Goal: Task Accomplishment & Management: Use online tool/utility

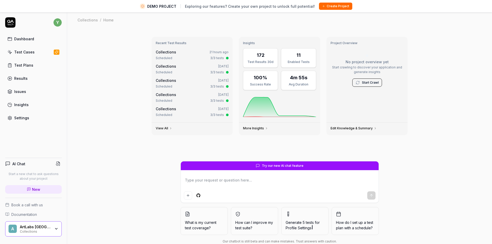
click at [25, 52] on div "Test Cases" at bounding box center [24, 51] width 20 height 5
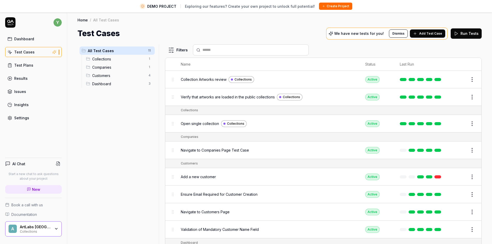
click at [107, 62] on div "Collections 1" at bounding box center [119, 59] width 71 height 8
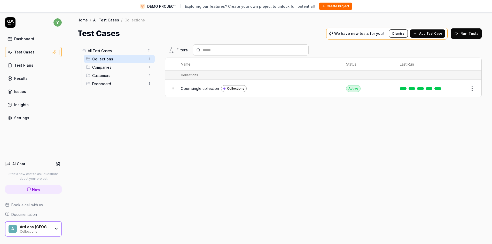
click at [58, 229] on icon "button" at bounding box center [56, 229] width 4 height 4
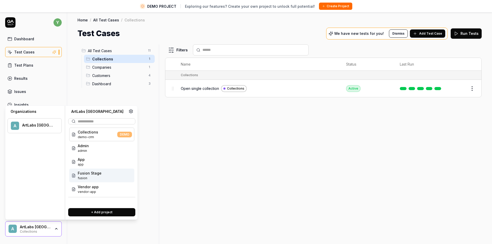
click at [102, 178] on div "Fusion Stage fusion" at bounding box center [101, 176] width 65 height 14
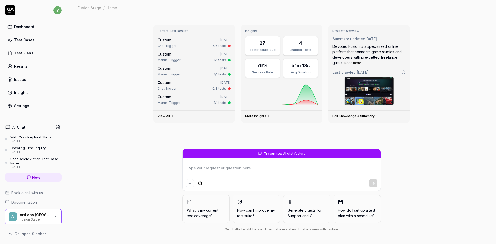
click at [27, 39] on div "Test Cases" at bounding box center [24, 39] width 20 height 5
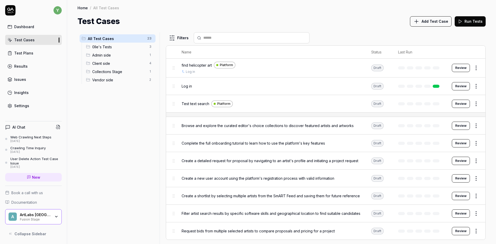
click at [104, 81] on span "Vendor side" at bounding box center [119, 79] width 54 height 5
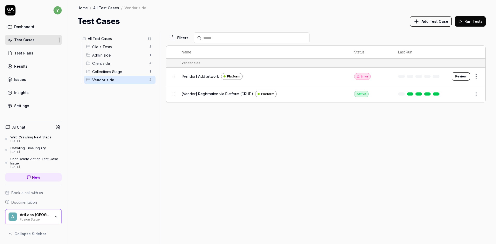
click at [102, 63] on span "Client side" at bounding box center [119, 63] width 54 height 5
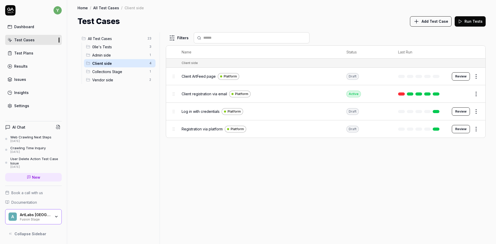
click at [191, 75] on span "Client ArtFeed page" at bounding box center [198, 76] width 34 height 5
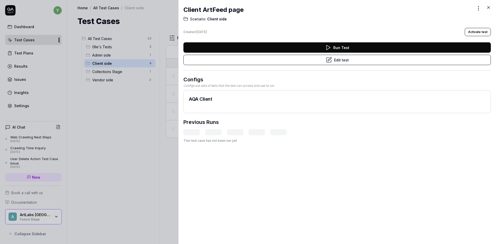
click at [358, 48] on button "Run Test" at bounding box center [336, 47] width 307 height 10
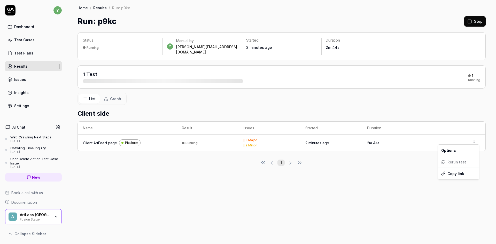
click at [475, 140] on html "y Dashboard Test Cases Test Plans Results Issues Insights Settings AI Chat Web …" at bounding box center [248, 122] width 496 height 244
click at [97, 139] on html "y Dashboard Test Cases Test Plans Results Issues Insights Settings AI Chat Web …" at bounding box center [248, 122] width 496 height 244
click at [97, 140] on div "Client ArtFeed page" at bounding box center [100, 142] width 34 height 5
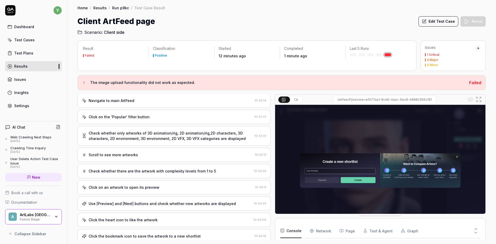
scroll to position [483, 0]
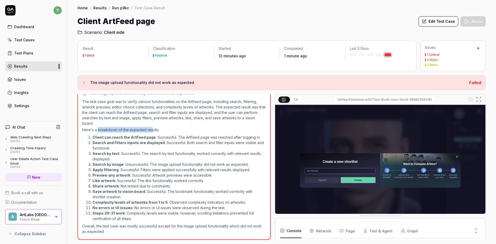
drag, startPoint x: 98, startPoint y: 131, endPoint x: 151, endPoint y: 130, distance: 52.7
click at [151, 130] on p "Here's a breakdown of the expected results:" at bounding box center [174, 129] width 184 height 5
drag, startPoint x: 204, startPoint y: 162, endPoint x: 241, endPoint y: 163, distance: 36.9
click at [241, 163] on li "Search by image : Unsuccessful. The image upload functionality did not work as …" at bounding box center [178, 164] width 173 height 5
drag, startPoint x: 99, startPoint y: 186, endPoint x: 170, endPoint y: 187, distance: 71.8
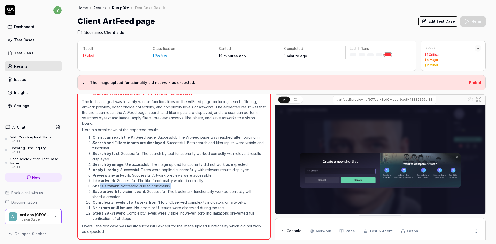
click at [170, 187] on li "Share artwork : Not tested due to constraints." at bounding box center [178, 185] width 173 height 5
click at [131, 227] on p "Overall, the test case was mostly successful except for the image upload functi…" at bounding box center [174, 228] width 184 height 11
click at [83, 82] on icon at bounding box center [84, 83] width 4 height 4
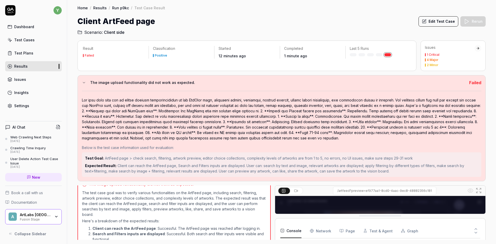
click at [83, 82] on icon at bounding box center [84, 83] width 4 height 4
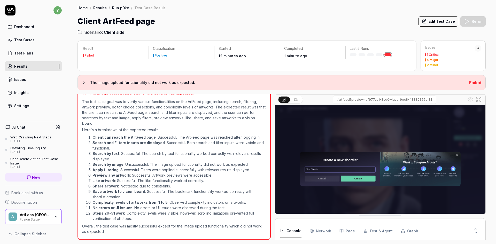
scroll to position [0, 0]
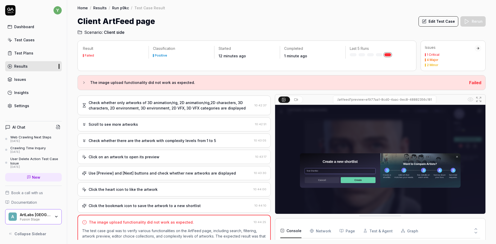
click at [141, 124] on div "Scroll to see more artworks" at bounding box center [167, 124] width 171 height 5
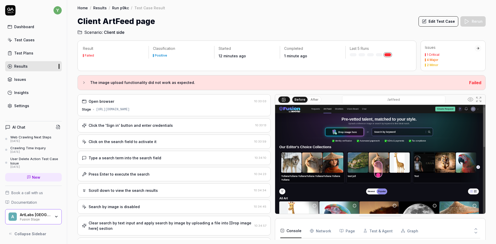
click at [124, 204] on div "Search by image is disabled" at bounding box center [114, 206] width 51 height 5
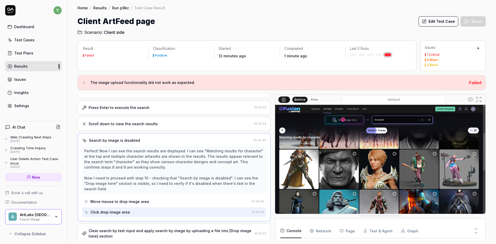
scroll to position [69, 0]
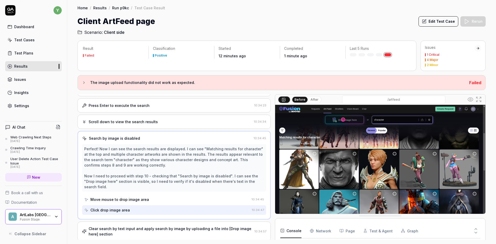
click at [140, 226] on div "Clear search by text input and apply search by image by uploading a file into […" at bounding box center [171, 231] width 164 height 11
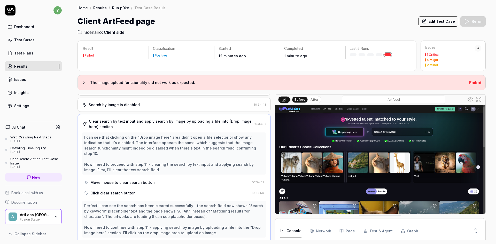
scroll to position [0, 0]
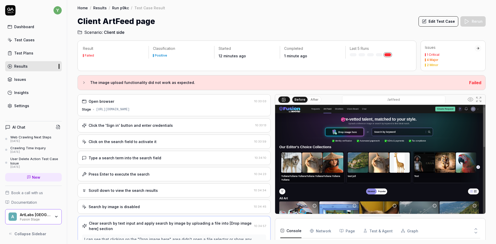
click at [116, 143] on div "Click on the search field to activate it" at bounding box center [123, 141] width 68 height 5
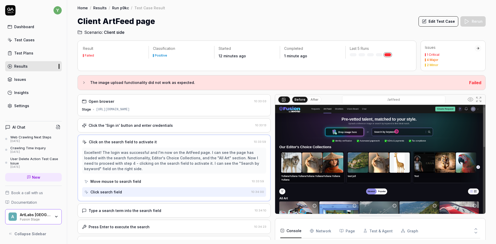
click at [145, 209] on div "Type a search term into the search field" at bounding box center [125, 210] width 73 height 5
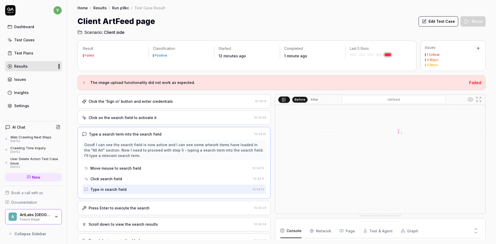
scroll to position [26, 0]
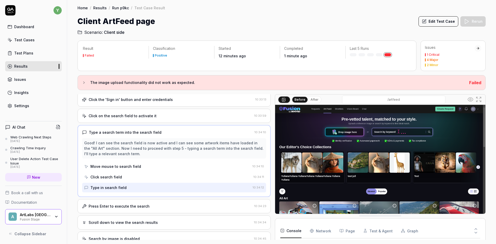
click at [134, 208] on div "Press Enter to execute the search" at bounding box center [119, 205] width 61 height 5
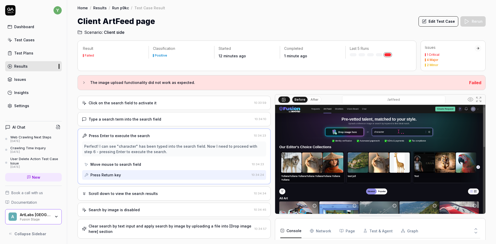
scroll to position [103, 0]
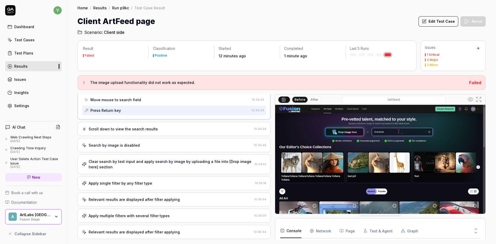
click at [119, 131] on div "Scroll down to view the search results" at bounding box center [123, 128] width 69 height 5
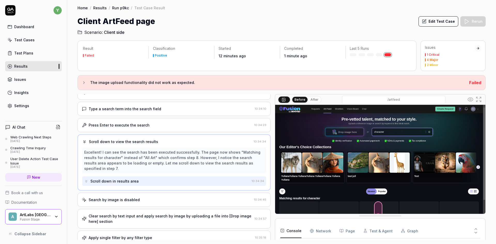
scroll to position [77, 0]
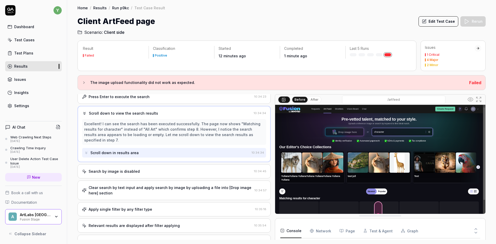
click at [123, 173] on div "Search by image is disabled" at bounding box center [114, 171] width 51 height 5
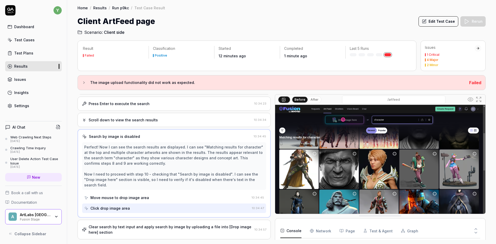
scroll to position [94, 0]
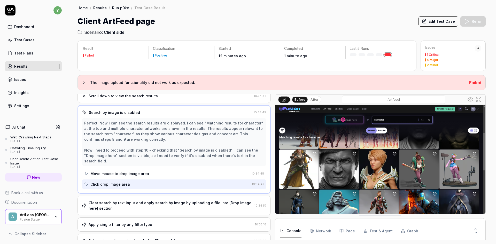
click at [135, 202] on div "Clear search by text input and apply search by image by uploading a file into […" at bounding box center [171, 205] width 164 height 11
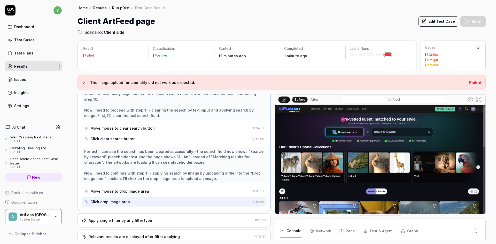
scroll to position [174, 0]
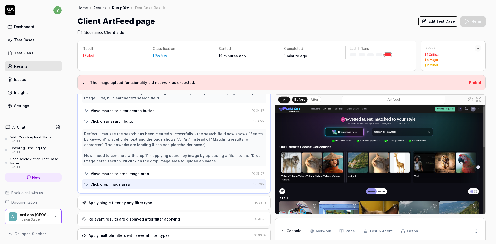
click at [124, 171] on div "Move mouse to drop image area" at bounding box center [119, 173] width 59 height 5
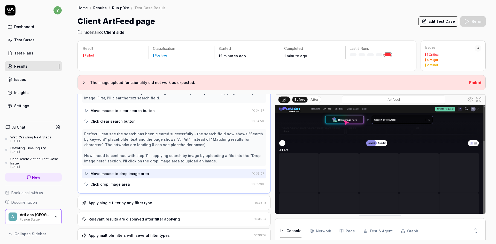
click at [116, 181] on div "Click drop image area" at bounding box center [110, 183] width 40 height 5
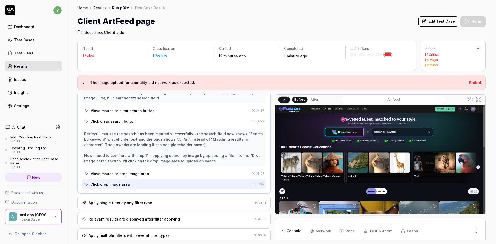
click at [128, 179] on div "Click drop image area" at bounding box center [166, 184] width 165 height 10
click at [129, 200] on div "Apply single filter by any filter type" at bounding box center [121, 202] width 64 height 5
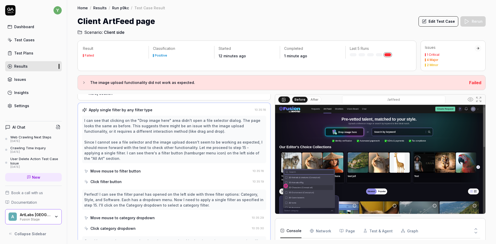
scroll to position [133, 0]
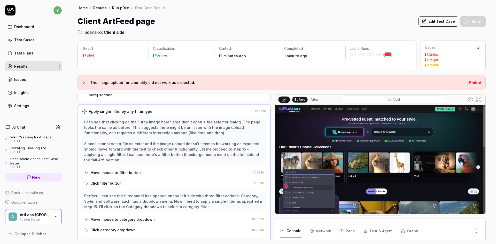
click at [430, 23] on button "Edit Test Case" at bounding box center [438, 21] width 40 height 10
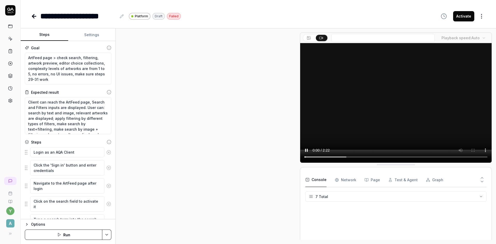
scroll to position [448, 0]
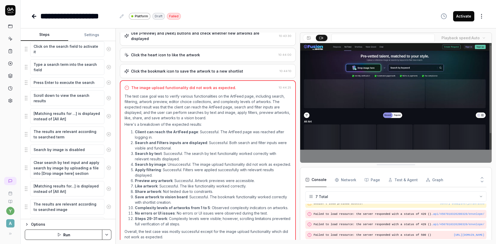
scroll to position [5, 0]
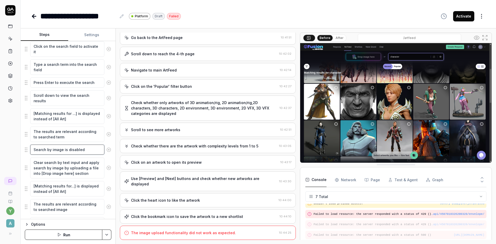
click at [58, 151] on textarea "Search by image is disabled" at bounding box center [67, 150] width 74 height 10
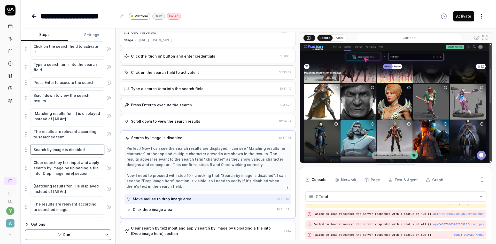
scroll to position [0, 0]
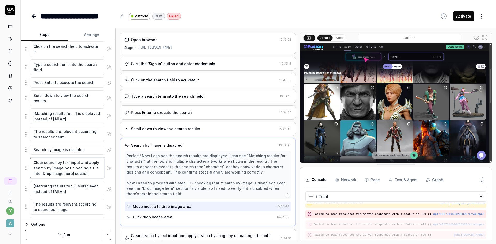
click at [61, 169] on textarea "Clear search by text input and apply search by image by uploading a file into […" at bounding box center [67, 167] width 74 height 21
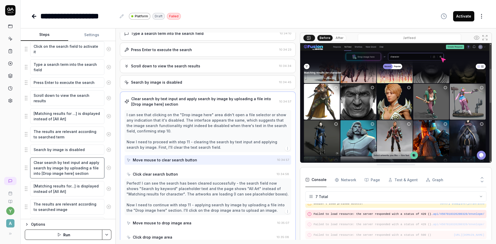
scroll to position [66, 0]
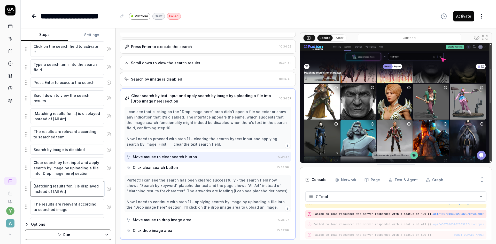
click at [66, 192] on textarea "[Matching results for...] is displayed instead of [All Art]" at bounding box center [67, 188] width 74 height 15
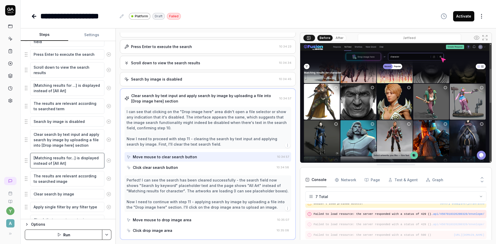
scroll to position [207, 0]
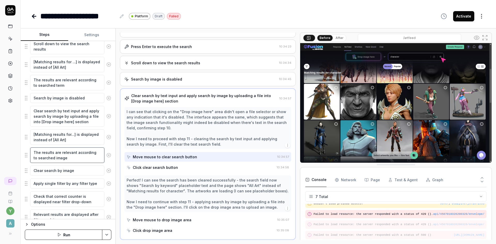
click at [60, 156] on textarea "The results are relevant according to searched image" at bounding box center [67, 154] width 74 height 15
click at [60, 171] on textarea "Clear search by image" at bounding box center [67, 170] width 74 height 10
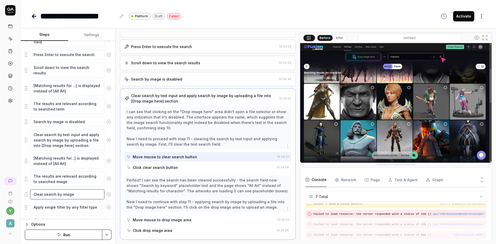
scroll to position [181, 0]
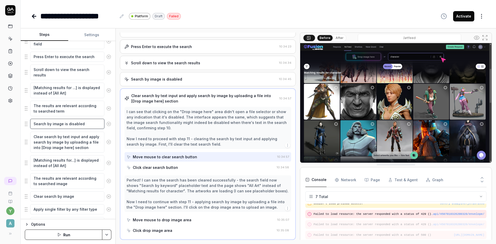
click at [65, 123] on textarea "Search by image is disabled" at bounding box center [67, 124] width 74 height 10
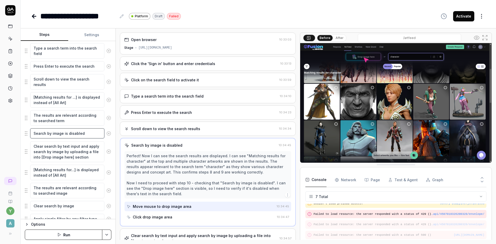
scroll to position [155, 0]
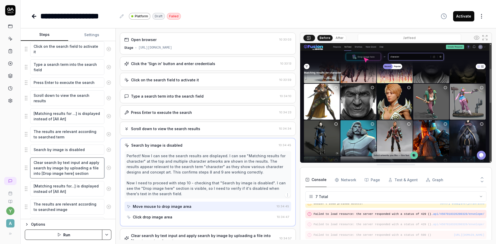
click at [48, 168] on textarea "Clear search by text input and apply search by image by uploading a file into […" at bounding box center [67, 167] width 74 height 21
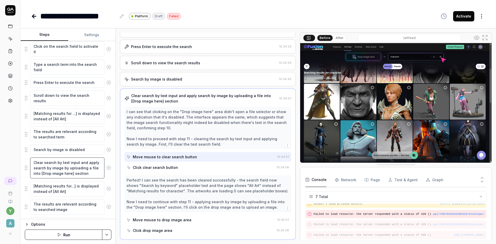
scroll to position [5, 0]
drag, startPoint x: 79, startPoint y: 163, endPoint x: 93, endPoint y: 176, distance: 19.6
click at [93, 176] on textarea "Clear search by text input and apply search by image by uploading a file into […" at bounding box center [67, 167] width 74 height 21
type textarea "*"
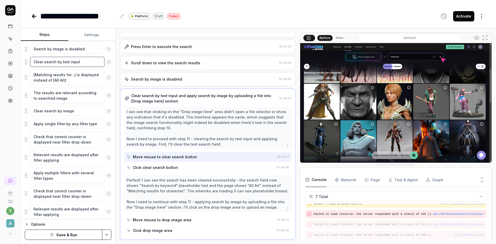
scroll to position [258, 0]
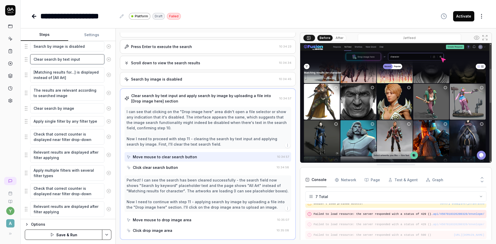
type textarea "Clear search by text input"
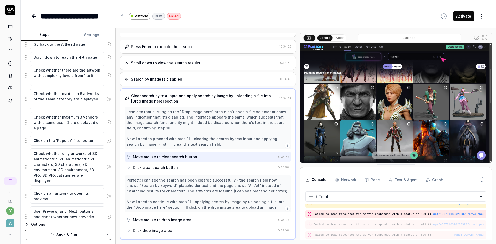
scroll to position [662, 0]
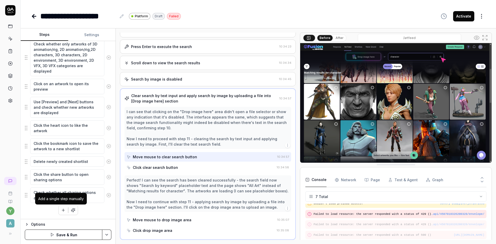
click at [62, 209] on icon "button" at bounding box center [63, 210] width 5 height 5
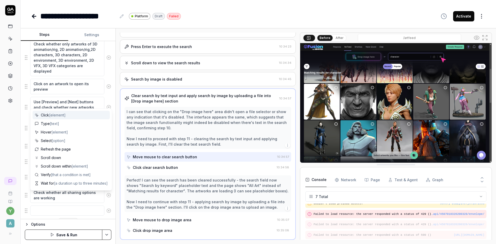
scroll to position [675, 0]
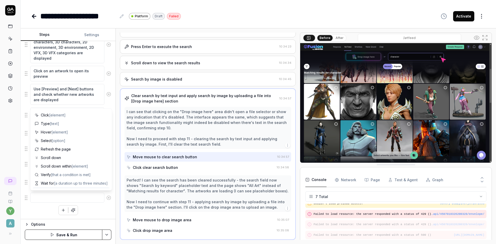
click at [49, 195] on textarea at bounding box center [67, 198] width 74 height 10
type textarea "*"
type textarea "and apply search by image by uploading a file into [Drop image here] section"
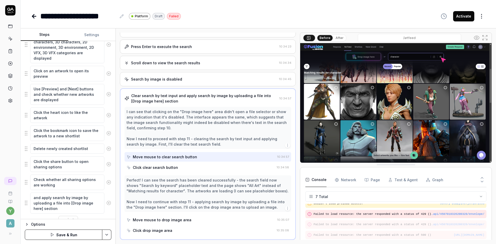
drag, startPoint x: 43, startPoint y: 198, endPoint x: 34, endPoint y: 198, distance: 9.6
click at [34, 198] on textarea "and apply search by image by uploading a file into [Drop image here] section" at bounding box center [67, 203] width 74 height 21
type textarea "*"
type textarea "pply search by image by uploading a file into [Drop image here] section"
type textarea "*"
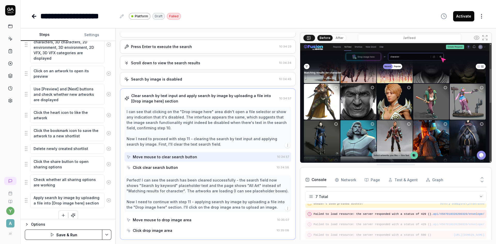
scroll to position [680, 0]
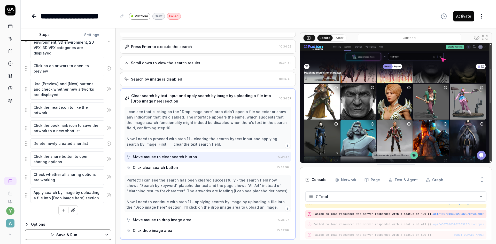
type textarea "Apply search by image by uploading a file into [Drop image here] section"
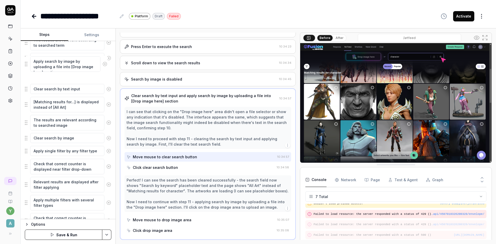
scroll to position [244, 0]
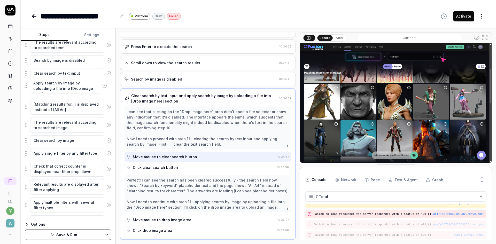
drag, startPoint x: 26, startPoint y: 195, endPoint x: 26, endPoint y: 86, distance: 109.5
type textarea "*"
click at [84, 75] on textarea "Clear search by text input" at bounding box center [67, 73] width 74 height 10
type textarea "Clear search by text input"
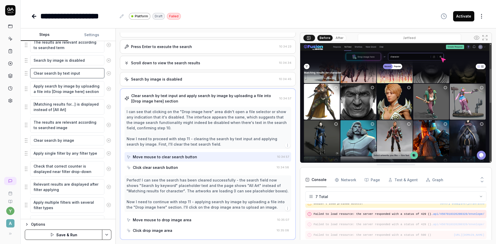
type textarea "*"
type textarea "Clear search by text inpu"
type textarea "*"
type textarea "Clear search by text inp"
type textarea "*"
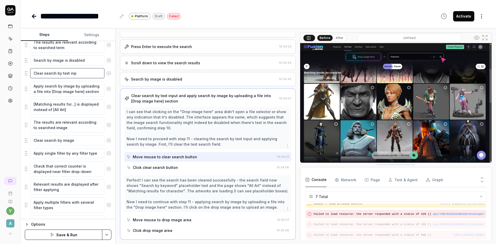
type textarea "Clear search by text in"
type textarea "*"
type textarea "Clear search by text i"
type textarea "*"
type textarea "Clear search by text"
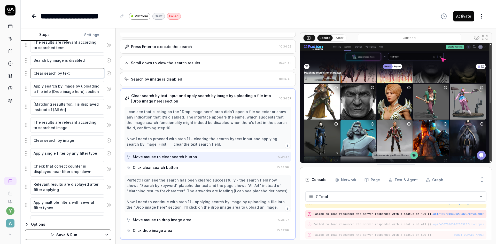
type textarea "*"
type textarea "Clear search by text"
click at [84, 237] on button "Save & Run" at bounding box center [63, 235] width 77 height 10
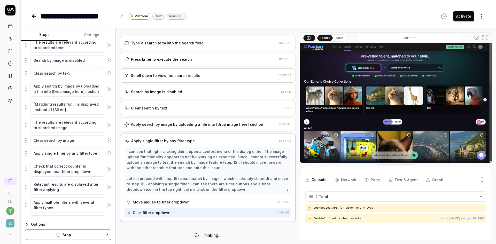
scroll to position [52, 0]
click at [185, 125] on div "Apply search by image by uploading a file into [Drop image here] section" at bounding box center [197, 125] width 132 height 5
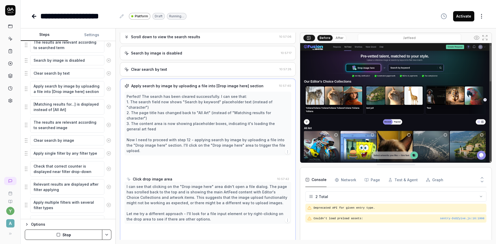
scroll to position [93, 0]
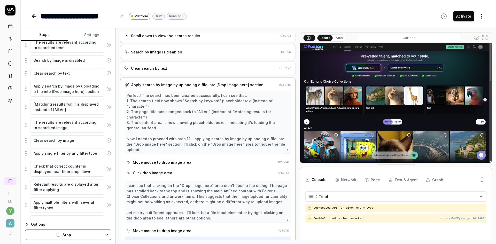
click at [80, 236] on button "Stop" at bounding box center [63, 235] width 77 height 10
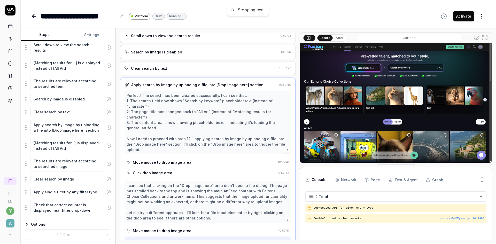
scroll to position [167, 0]
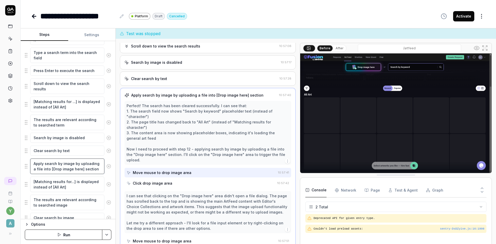
click at [67, 166] on textarea "Apply search by image by uploading a file into [Drop image here] section" at bounding box center [67, 166] width 74 height 15
drag, startPoint x: 49, startPoint y: 170, endPoint x: 30, endPoint y: 165, distance: 19.3
click at [30, 165] on textarea "Apply search by image by uploading a file into [Drop image here] section" at bounding box center [67, 166] width 74 height 15
type textarea "*"
type textarea "F [Drop image here] section"
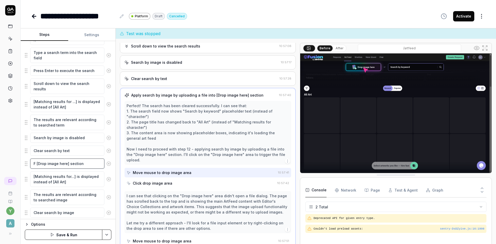
type textarea "*"
type textarea "Fi [Drop image here] section"
type textarea "*"
type textarea "Fin [Drop image here] section"
type textarea "*"
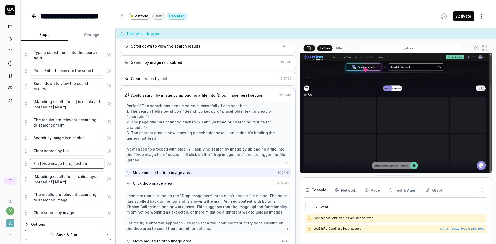
type textarea "Find [Drop image here] section"
click at [91, 162] on textarea "Find [Drop image here] section" at bounding box center [67, 164] width 74 height 10
type textarea "*"
type textarea "Find [Drop image here] section"
type textarea "*"
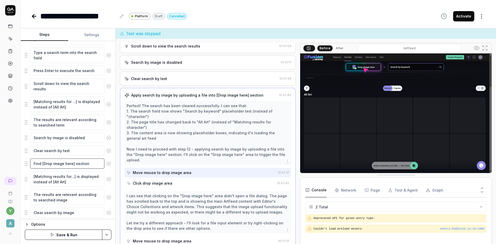
type textarea "Find [Drop image here] section a"
type textarea "*"
type textarea "Find [Drop image here] section an"
type textarea "*"
type textarea "Find [Drop image here] section and"
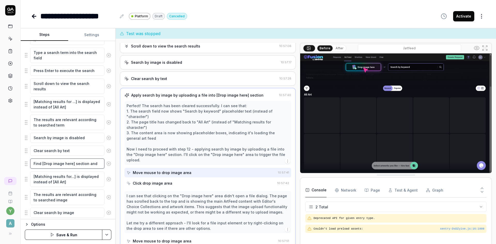
type textarea "*"
type textarea "Find [Drop image here] section and"
type textarea "*"
type textarea "Find [Drop image here] section and u"
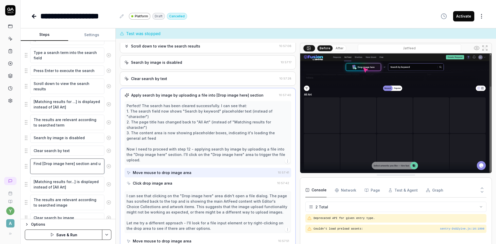
type textarea "*"
type textarea "Find [Drop image here] section and up"
type textarea "*"
type textarea "Find [Drop image here] section and upl"
type textarea "*"
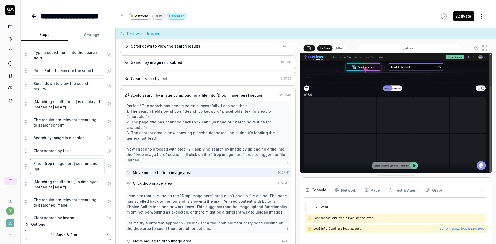
type textarea "Find [Drop image here] section and uplo"
type textarea "*"
type textarea "Find [Drop image here] section and uploa"
type textarea "*"
type textarea "Find [Drop image here] section and uploaf"
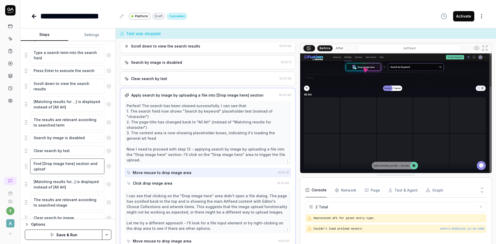
type textarea "*"
type textarea "Find [Drop image here] section and uploaf"
type textarea "*"
type textarea "Find [Drop image here] section and uploaf a"
type textarea "*"
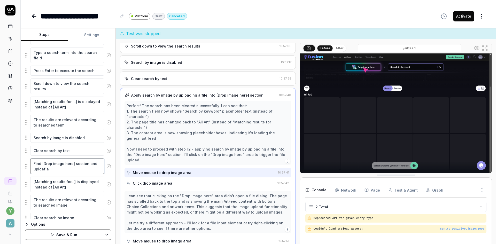
type textarea "Find [Drop image here] section and uploaf"
type textarea "*"
type textarea "Find [Drop image here] section and uploaf"
type textarea "*"
type textarea "Find [Drop image here] section and uploa"
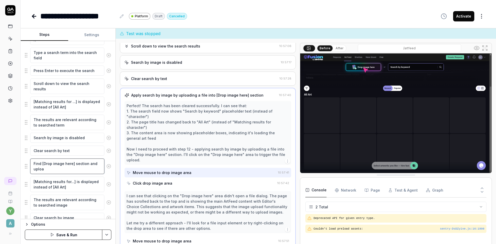
type textarea "*"
type textarea "Find [Drop image here] section and upload"
type textarea "*"
type textarea "Find [Drop image here] section and upload"
type textarea "*"
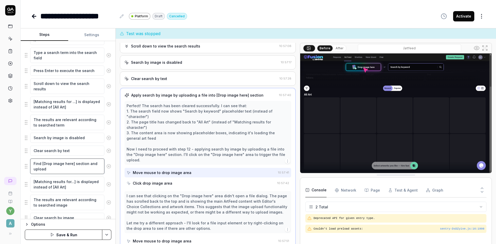
type textarea "Find [Drop image here] section and upload a"
type textarea "*"
type textarea "Find [Drop image here] section and upload a"
type textarea "*"
type textarea "Find [Drop image here] section and upload a f"
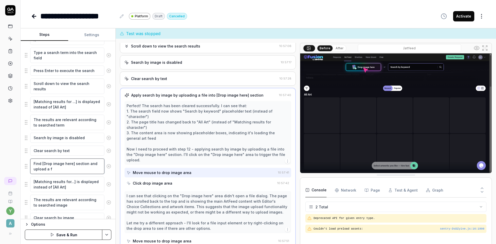
type textarea "*"
type textarea "Find [Drop image here] section and upload a fi"
type textarea "*"
type textarea "Find [Drop image here] section and upload a fil"
type textarea "*"
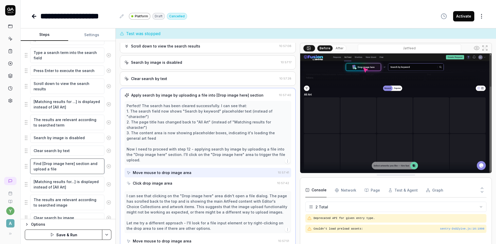
type textarea "Find [Drop image here] section and upload a file"
click at [70, 233] on button "Save & Run" at bounding box center [63, 235] width 77 height 10
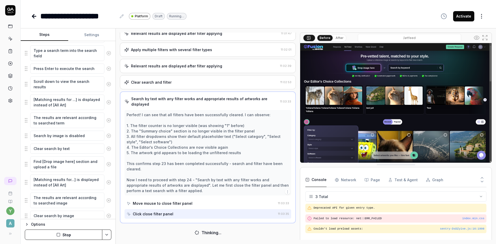
scroll to position [167, 0]
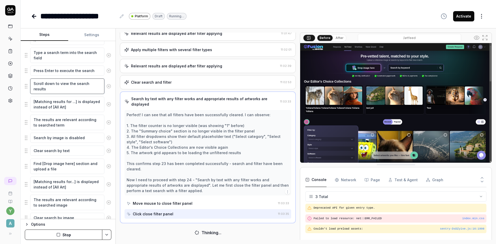
click at [60, 85] on textarea "Scroll down to view the search results" at bounding box center [67, 85] width 74 height 15
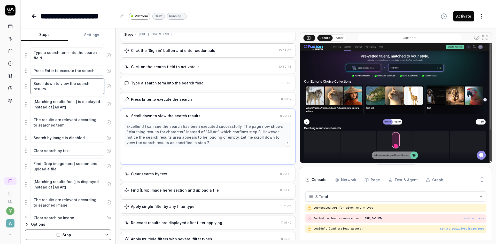
scroll to position [0, 0]
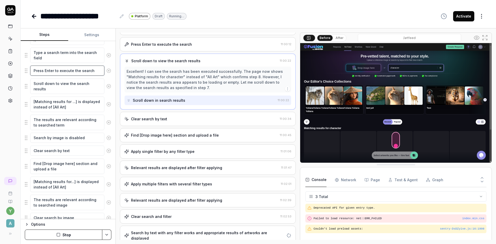
click at [62, 72] on textarea "Press Enter to execute the search" at bounding box center [67, 71] width 74 height 10
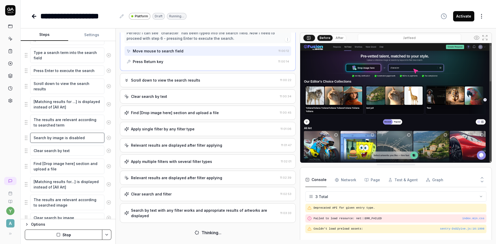
scroll to position [90, 0]
click at [69, 137] on textarea "Search by image is disabled" at bounding box center [67, 138] width 74 height 10
click at [70, 148] on textarea "Clear search by text" at bounding box center [67, 151] width 74 height 10
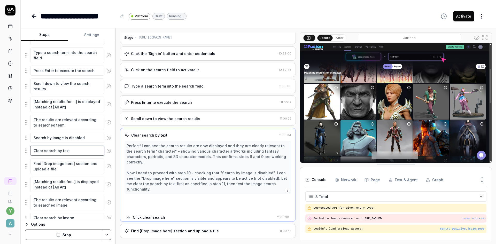
scroll to position [0, 0]
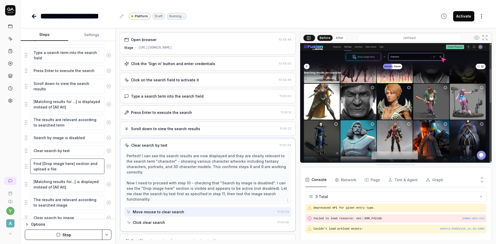
click at [70, 169] on textarea "Find [Drop image here] section and upload a file" at bounding box center [67, 166] width 74 height 15
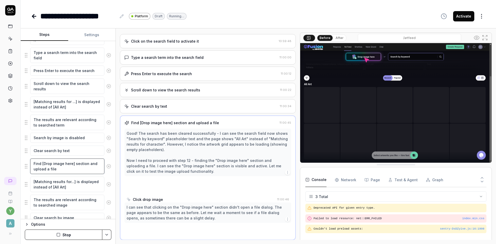
scroll to position [39, 0]
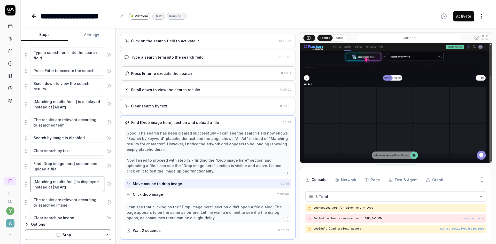
click at [70, 185] on textarea "[Matching results for...] is displayed instead of [All Art]" at bounding box center [67, 184] width 74 height 15
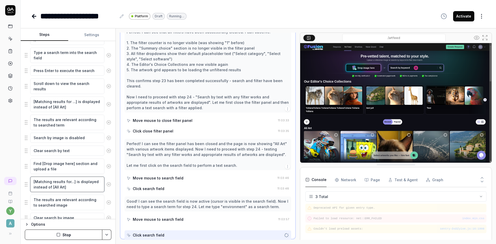
scroll to position [243, 0]
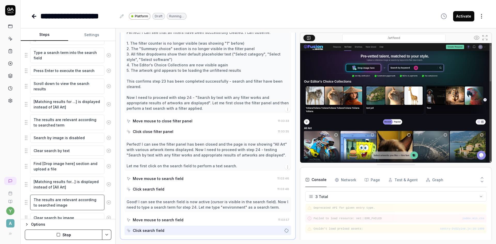
click at [71, 203] on textarea "The results are relevant according to searched image" at bounding box center [67, 202] width 74 height 15
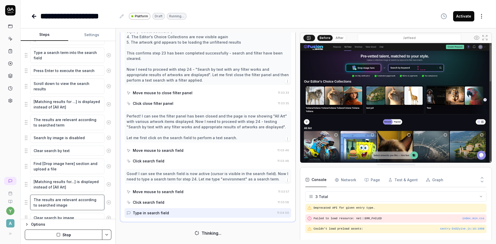
scroll to position [270, 0]
click at [67, 185] on textarea "[Matching results for...] is displayed instead of [All Art]" at bounding box center [67, 184] width 74 height 15
click at [65, 171] on textarea "Find [Drop image here] section and upload a file" at bounding box center [67, 166] width 74 height 15
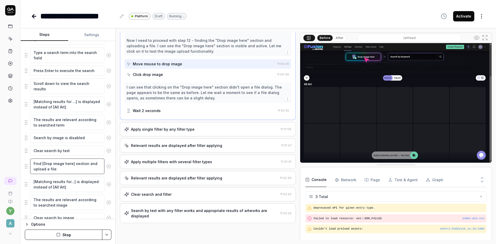
scroll to position [159, 0]
click at [73, 180] on textarea "[Matching results for...] is displayed instead of [All Art]" at bounding box center [67, 184] width 74 height 15
click at [70, 165] on textarea "Find [Drop image here] section and upload a file" at bounding box center [67, 166] width 74 height 15
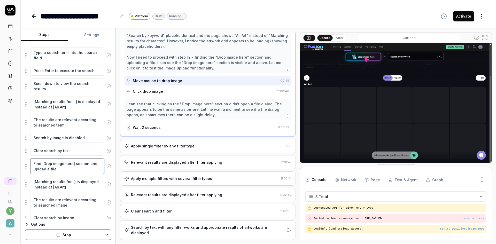
scroll to position [137, 0]
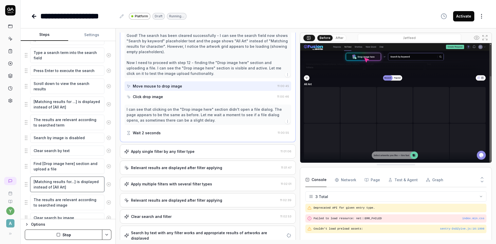
click at [71, 186] on textarea "[Matching results for...] is displayed instead of [All Art]" at bounding box center [67, 184] width 74 height 15
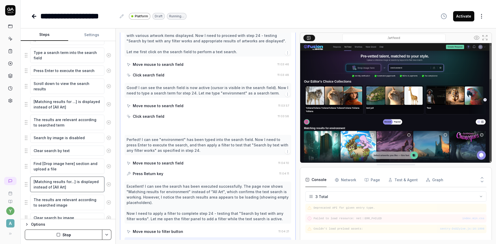
scroll to position [358, 0]
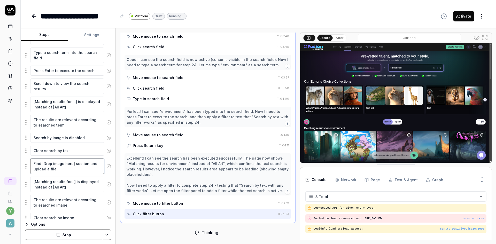
click at [66, 167] on textarea "Find [Drop image here] section and upload a file" at bounding box center [67, 166] width 74 height 15
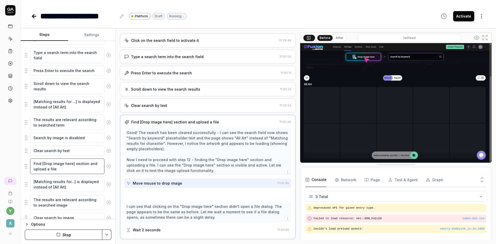
scroll to position [39, 0]
click at [66, 183] on textarea "[Matching results for...] is displayed instead of [All Art]" at bounding box center [67, 184] width 74 height 15
click at [68, 204] on textarea "The results are relevant according to searched image" at bounding box center [67, 202] width 74 height 15
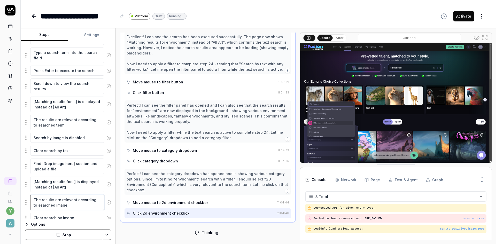
scroll to position [506, 0]
click at [66, 167] on textarea "Find [Drop image here] section and upload a file" at bounding box center [67, 166] width 74 height 15
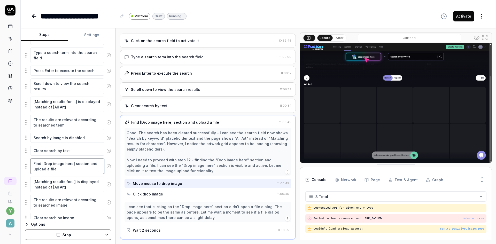
scroll to position [39, 0]
click at [69, 189] on textarea "[Matching results for...] is displayed instead of [All Art]" at bounding box center [67, 184] width 74 height 15
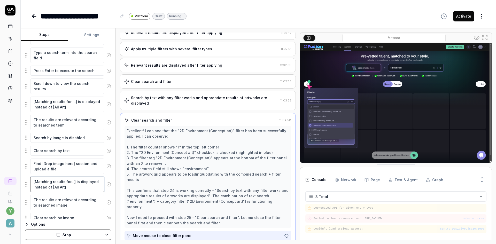
scroll to position [160, 0]
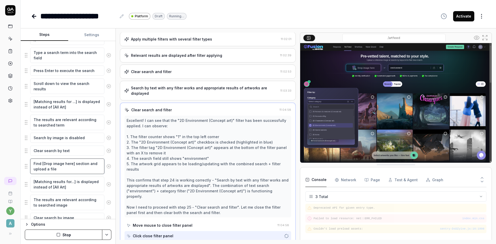
click at [70, 169] on textarea "Find [Drop image here] section and upload a file" at bounding box center [67, 166] width 74 height 15
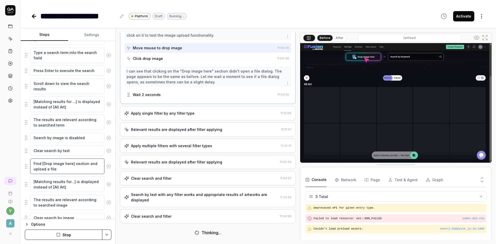
scroll to position [175, 0]
drag, startPoint x: 41, startPoint y: 16, endPoint x: 114, endPoint y: 11, distance: 73.8
click at [114, 11] on div "**********" at bounding box center [78, 16] width 76 height 12
copy div "**********"
click at [12, 233] on icon at bounding box center [10, 234] width 4 height 4
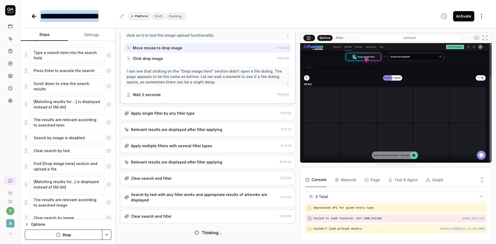
type textarea "*"
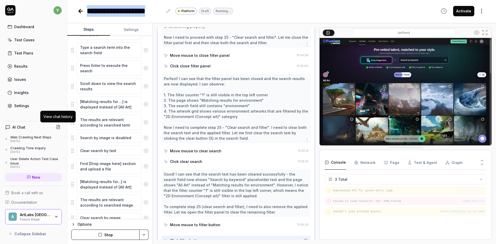
scroll to position [341, 0]
click at [39, 178] on span "New" at bounding box center [36, 177] width 8 height 5
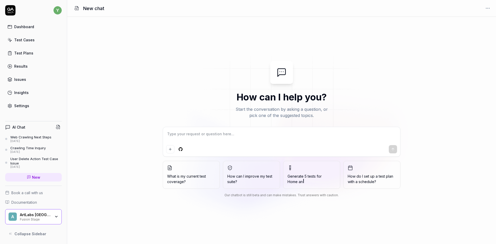
click at [215, 135] on textarea at bounding box center [281, 136] width 231 height 13
type textarea "*"
type textarea "Client ArtFeed page"
type textarea "*"
type textarea "Client ArtFeed page"
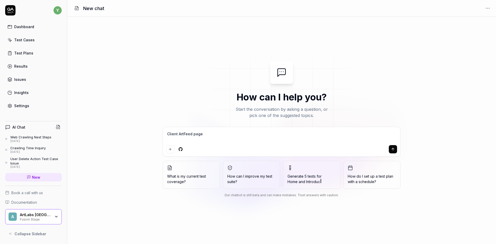
type textarea "*"
type textarea "Client ArtFeed page t"
type textarea "*"
type textarea "Client ArtFeed page te"
type textarea "*"
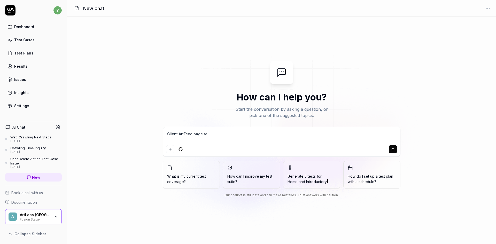
type textarea "Client ArtFeed page tes"
type textarea "*"
type textarea "Client ArtFeed page test"
type textarea "*"
type textarea "Client ArtFeed page test"
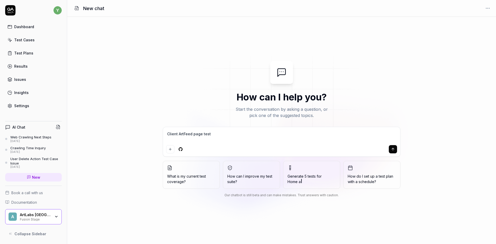
type textarea "*"
type textarea "Client ArtFeed page test"
type textarea "*"
type textarea "Client ArtFeed page test S"
type textarea "*"
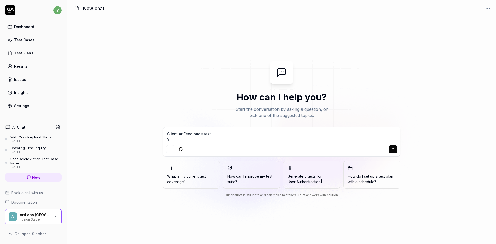
type textarea "Client ArtFeed page test St"
type textarea "*"
type textarea "Client ArtFeed page test Ste"
type textarea "*"
type textarea "Client ArtFeed page test Step"
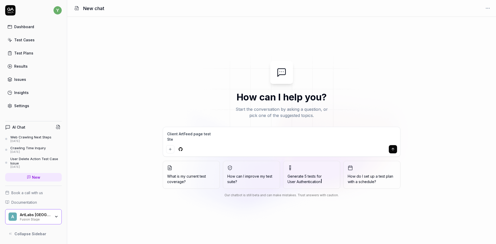
type textarea "*"
type textarea "Client ArtFeed page test Step"
type textarea "*"
type textarea "Client ArtFeed page test Step"
type textarea "*"
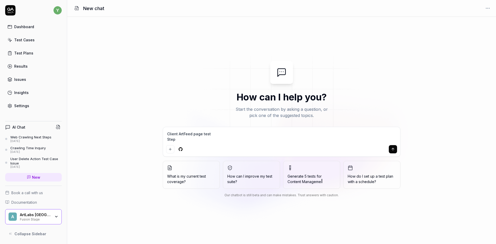
click at [189, 141] on textarea "Client ArtFeed page test Step" at bounding box center [281, 136] width 231 height 13
paste textarea "Find [Drop image here] section and upload a file"
type textarea "Client ArtFeed page test Step Find [Drop image here] section and upload a file"
type textarea "*"
type textarea "Client ArtFeed page test Step Find [Drop image here] section and upload a file"
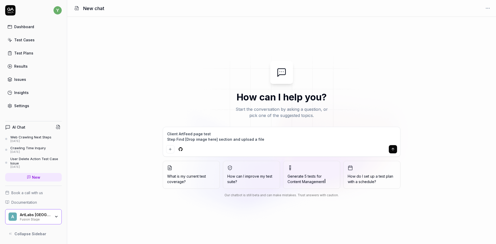
type textarea "*"
type textarea "Client ArtFeed page test Step Find [Drop image here] section and upload a file"
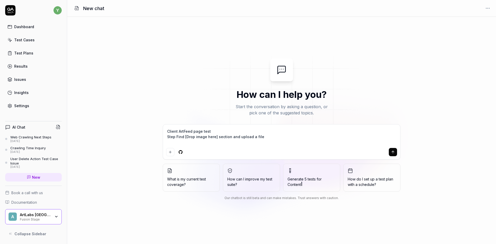
type textarea "*"
type textarea "Client ArtFeed page test Step Find [Drop image here] section and upload a file I"
type textarea "*"
type textarea "Client ArtFeed page test Step Find [Drop image here] section and upload a file …"
type textarea "*"
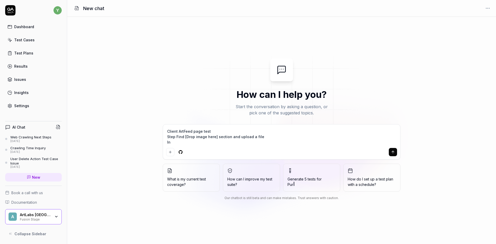
type textarea "Client ArtFeed page test Step Find [Drop image here] section and upload a file …"
type textarea "*"
type textarea "Client ArtFeed page test Step Find [Drop image here] section and upload a file …"
type textarea "*"
type textarea "Client ArtFeed page test Step Find [Drop image here] section and upload a file …"
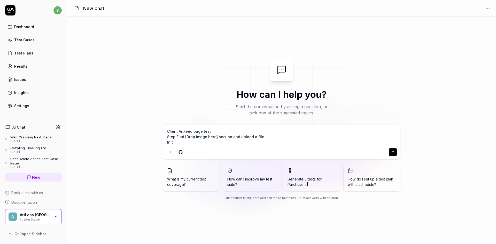
type textarea "*"
type textarea "Client ArtFeed page test Step Find [Drop image here] section and upload a file …"
type textarea "*"
type textarea "Client ArtFeed page test Step Find [Drop image here] section and upload a file …"
type textarea "*"
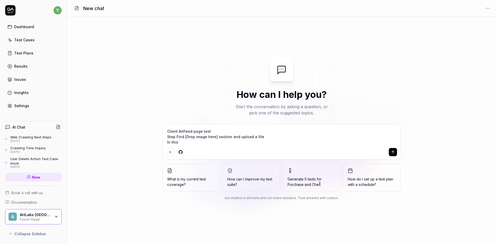
type textarea "Client ArtFeed page test Step Find [Drop image here] section and upload a file …"
type textarea "*"
type textarea "Client ArtFeed page test Step Find [Drop image here] section and upload a file …"
type textarea "*"
type textarea "Client ArtFeed page test Step Find [Drop image here] section and upload a file …"
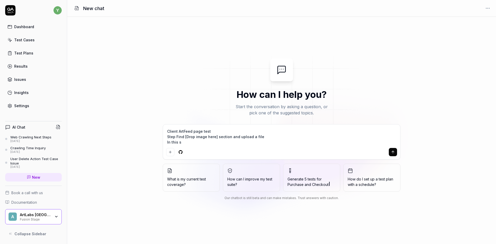
type textarea "*"
type textarea "Client ArtFeed page test Step Find [Drop image here] section and upload a file …"
type textarea "*"
type textarea "Client ArtFeed page test Step Find [Drop image here] section and upload a file …"
type textarea "*"
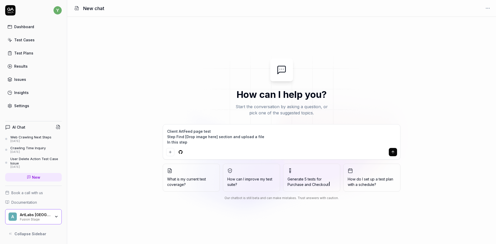
type textarea "Client ArtFeed page test Step Find [Drop image here] section and upload a file …"
type textarea "*"
type textarea "Client ArtFeed page test Step Find [Drop image here] section and upload a file …"
type textarea "*"
type textarea "Client ArtFeed page test Step Find [Drop image here] section and upload a file …"
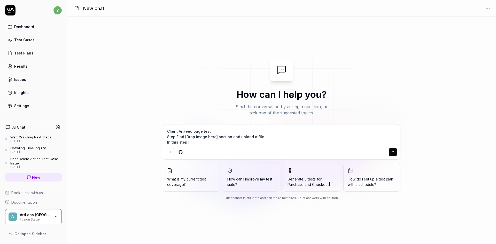
type textarea "*"
type textarea "Client ArtFeed page test Step Find [Drop image here] section and upload a file …"
type textarea "*"
type textarea "Client ArtFeed page test Step Find [Drop image here] section and upload a file …"
type textarea "*"
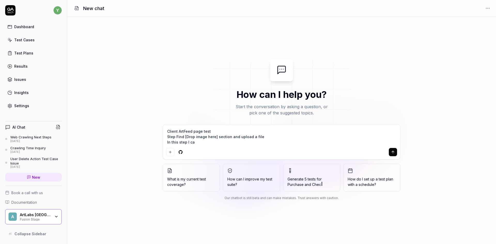
type textarea "Client ArtFeed page test Step Find [Drop image here] section and upload a file …"
type textarea "*"
type textarea "Client ArtFeed page test Step Find [Drop image here] section and upload a file …"
type textarea "*"
type textarea "Client ArtFeed page test Step Find [Drop image here] section and upload a file …"
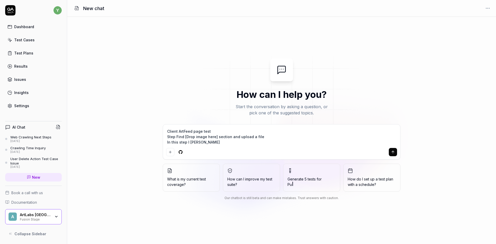
type textarea "*"
type textarea "Client ArtFeed page test Step Find [Drop image here] section and upload a file …"
type textarea "*"
type textarea "Client ArtFeed page test Step Find [Drop image here] section and upload a file …"
type textarea "*"
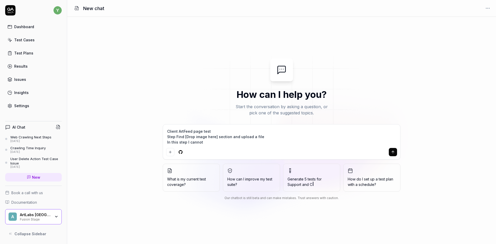
type textarea "Client ArtFeed page test Step Find [Drop image here] section and upload a file …"
type textarea "*"
type textarea "Client ArtFeed page test Step Find [Drop image here] section and upload a file …"
type textarea "*"
type textarea "Client ArtFeed page test Step Find [Drop image here] section and upload a file …"
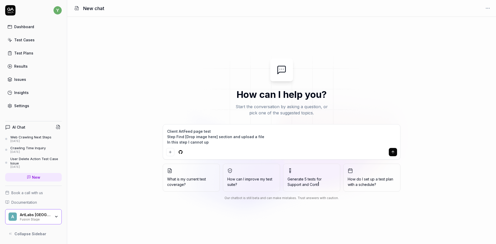
type textarea "*"
type textarea "Client ArtFeed page test Step Find [Drop image here] section and upload a file …"
type textarea "*"
type textarea "Client ArtFeed page test Step Find [Drop image here] section and upload a file …"
type textarea "*"
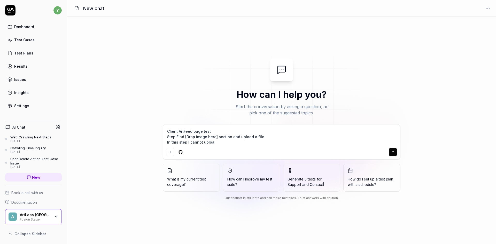
type textarea "Client ArtFeed page test Step Find [Drop image here] section and upload a file …"
type textarea "*"
type textarea "Client ArtFeed page test Step Find [Drop image here] section and upload a file …"
type textarea "*"
type textarea "Client ArtFeed page test Step Find [Drop image here] section and upload a file …"
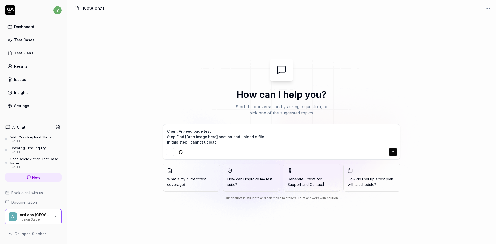
type textarea "*"
type textarea "Client ArtFeed page test Step Find [Drop image here] section and upload a file …"
type textarea "*"
type textarea "Client ArtFeed page test Step Find [Drop image here] section and upload a file …"
type textarea "*"
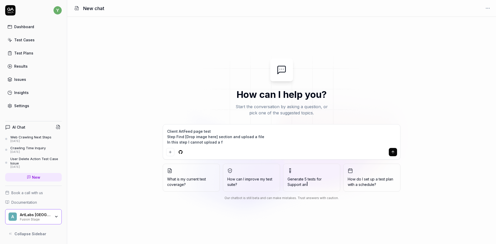
type textarea "Client ArtFeed page test Step Find [Drop image here] section and upload a file …"
type textarea "*"
type textarea "Client ArtFeed page test Step Find [Drop image here] section and upload a file …"
type textarea "*"
type textarea "Client ArtFeed page test Step Find [Drop image here] section and upload a file …"
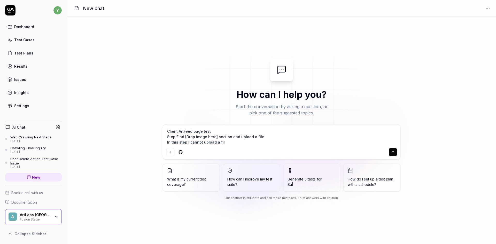
type textarea "*"
type textarea "Client ArtFeed page test Step Find [Drop image here] section and upload a file …"
type textarea "*"
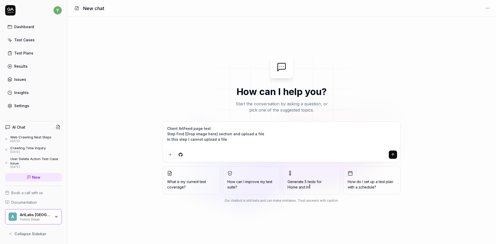
type textarea "Client ArtFeed page test Step Find [Drop image here] section and upload a file …"
type textarea "*"
type textarea "Client ArtFeed page test Step Find [Drop image here] section and upload a file …"
type textarea "*"
type textarea "Client ArtFeed page test Step Find [Drop image here] section and upload a file …"
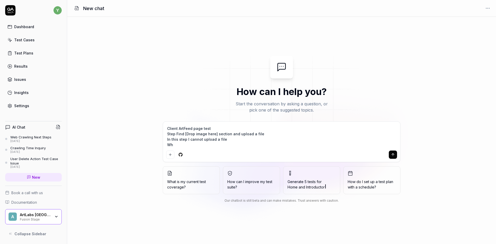
type textarea "*"
type textarea "Client ArtFeed page test Step Find [Drop image here] section and upload a file …"
type textarea "*"
type textarea "Client ArtFeed page test Step Find [Drop image here] section and upload a file …"
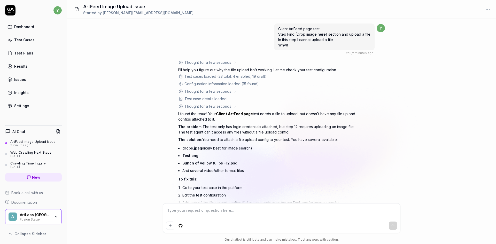
scroll to position [36, 0]
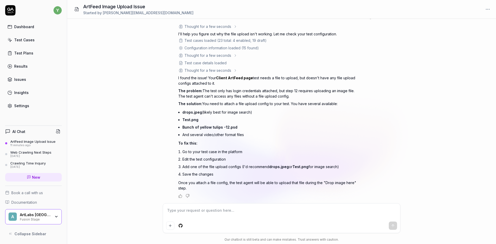
type textarea "*"
click at [201, 211] on textarea at bounding box center [281, 213] width 231 height 13
type textarea "t"
type textarea "*"
type textarea "te"
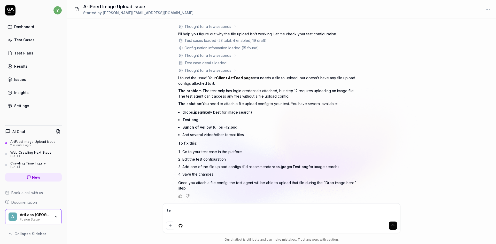
type textarea "*"
type textarea "tes"
type textarea "*"
type textarea "test"
type textarea "*"
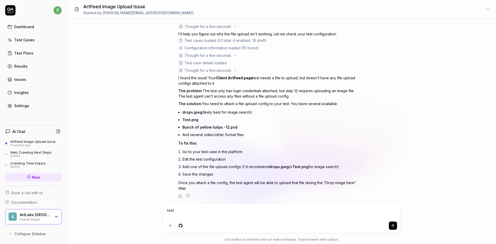
type textarea "test"
type textarea "*"
type textarea "test i"
type textarea "*"
type textarea "test is"
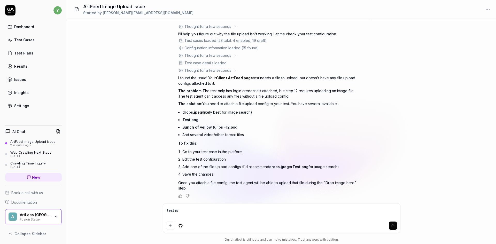
type textarea "*"
type textarea "test is"
type textarea "*"
type textarea "test is f"
type textarea "*"
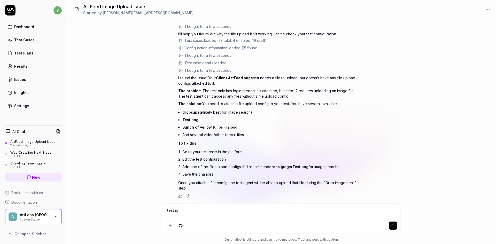
type textarea "test is fa"
type textarea "*"
type textarea "test is fai"
type textarea "*"
type textarea "test is fail"
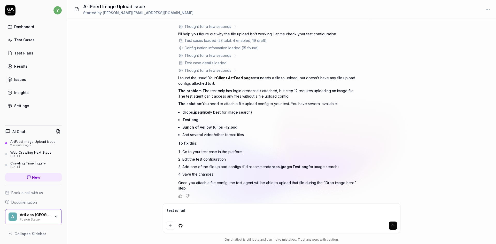
type textarea "*"
type textarea "test is faile"
type textarea "*"
type textarea "test is failed"
type textarea "*"
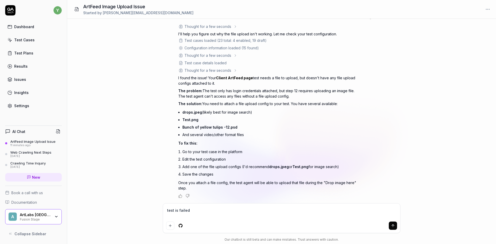
type textarea "test is failed,"
type textarea "*"
type textarea "test is failed,"
type textarea "*"
type textarea "test is failed, p"
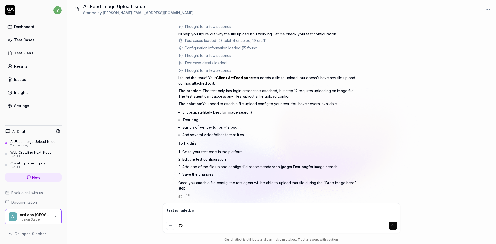
type textarea "*"
type textarea "test is failed, pl"
type textarea "*"
type textarea "test is failed, ple"
type textarea "*"
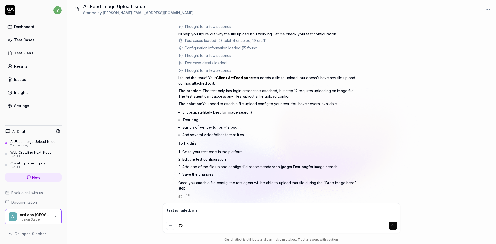
type textarea "test is failed, plea"
type textarea "*"
type textarea "test is failed, pleas"
type textarea "*"
type textarea "test is failed, please"
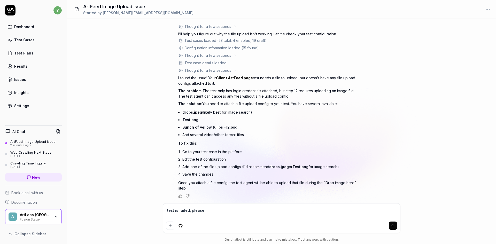
type textarea "*"
type textarea "test is failed, please"
type textarea "*"
type textarea "test is failed, please c"
type textarea "*"
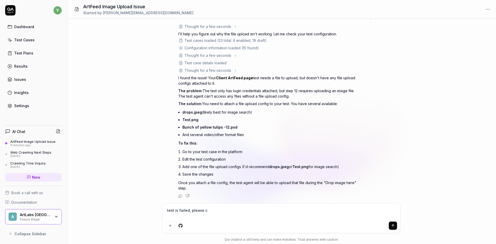
type textarea "test is failed, please ch"
type textarea "*"
type textarea "test is failed, please che"
type textarea "*"
type textarea "test is failed, please chec"
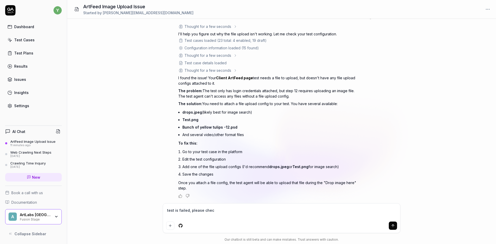
type textarea "*"
type textarea "test is failed, please check"
type textarea "*"
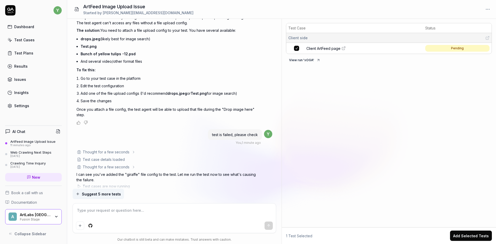
scroll to position [123, 0]
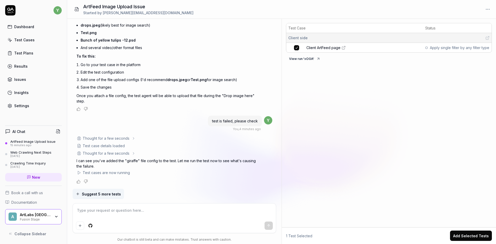
click at [133, 153] on icon at bounding box center [133, 153] width 1 height 2
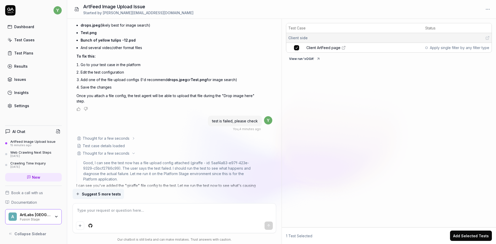
scroll to position [148, 0]
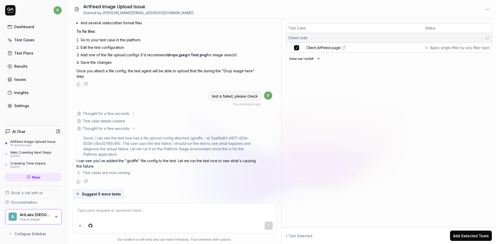
click at [117, 210] on textarea at bounding box center [174, 213] width 197 height 13
type textarea "*"
type textarea "ф"
type textarea "*"
type textarea "фт"
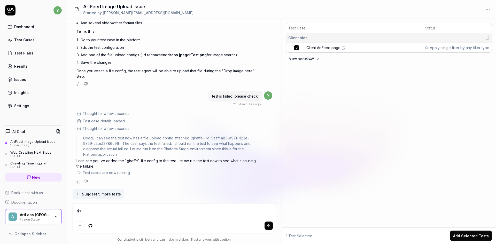
type textarea "*"
type textarea "фтн"
type textarea "*"
type textarea "фт"
type textarea "*"
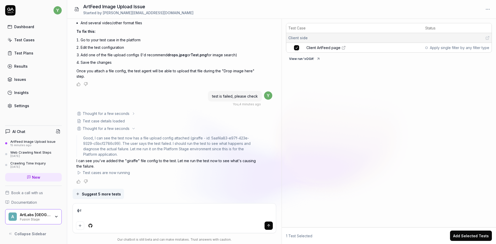
type textarea "ф"
type textarea "*"
type textarea "a"
type textarea "*"
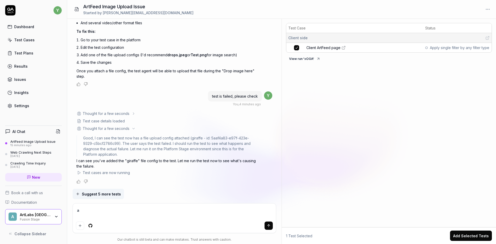
type textarea "an"
type textarea "*"
type textarea "any"
type textarea "*"
type textarea "any"
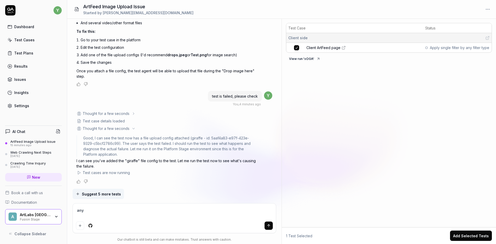
type textarea "*"
type textarea "any l"
type textarea "*"
type textarea "any lu"
type textarea "*"
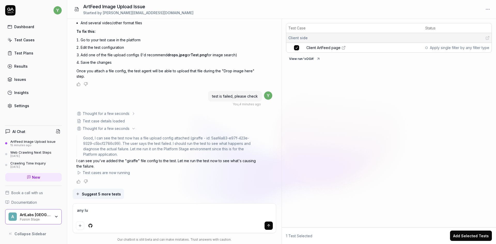
type textarea "any luc"
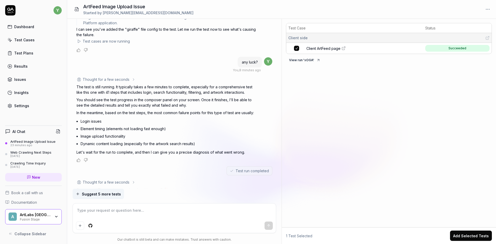
scroll to position [387, 0]
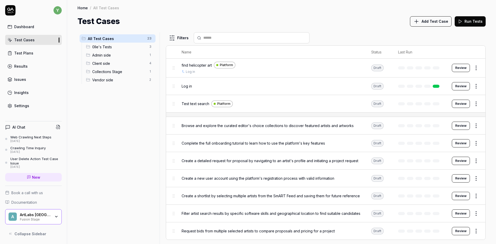
click at [99, 64] on span "Client side" at bounding box center [119, 63] width 54 height 5
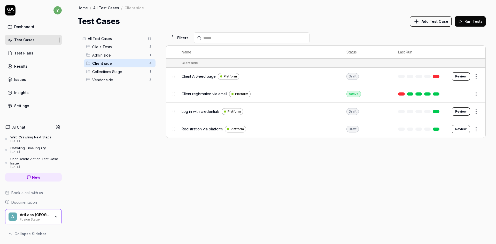
click at [199, 76] on span "Client ArtFeed page" at bounding box center [198, 76] width 34 height 5
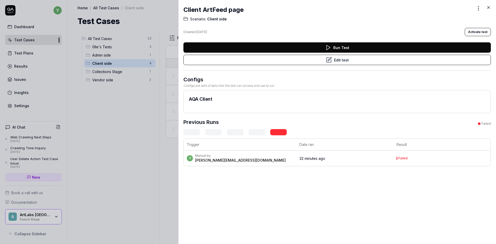
click at [336, 59] on button "Edit test" at bounding box center [336, 60] width 307 height 10
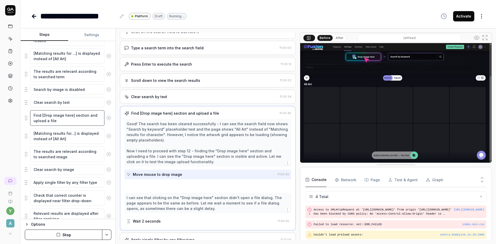
scroll to position [39, 0]
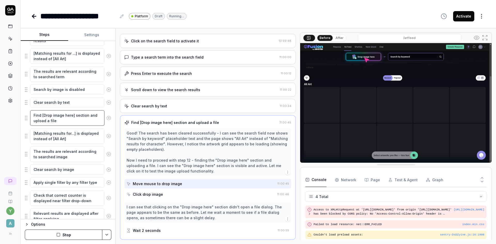
drag, startPoint x: 61, startPoint y: 122, endPoint x: 32, endPoint y: 115, distance: 30.0
click at [32, 115] on textarea "Find [Drop image here] section and upload a file" at bounding box center [67, 117] width 74 height 15
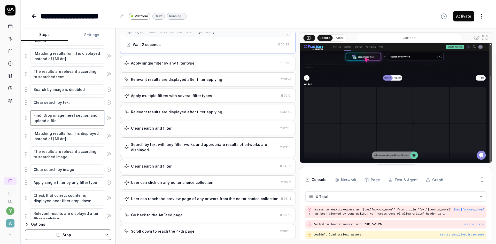
scroll to position [240, 0]
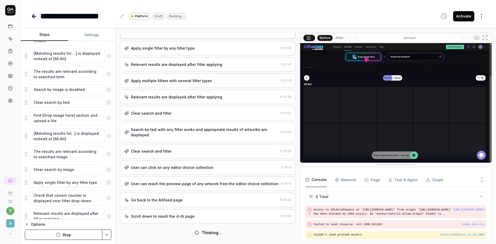
type textarea "*"
click at [94, 35] on button "Settings" at bounding box center [92, 35] width 48 height 12
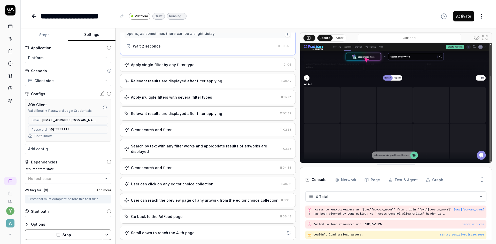
scroll to position [223, 0]
click at [44, 151] on body "**********" at bounding box center [248, 122] width 496 height 244
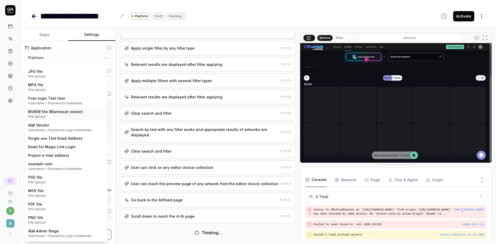
scroll to position [240, 0]
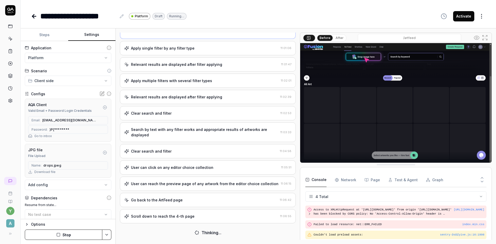
click at [103, 153] on icon "button" at bounding box center [105, 153] width 4 height 4
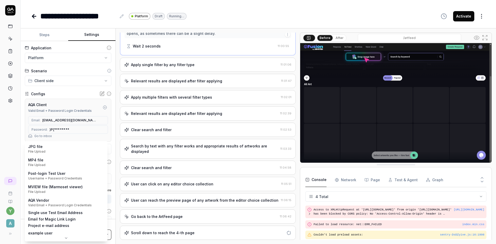
click at [66, 151] on body "**********" at bounding box center [248, 122] width 496 height 244
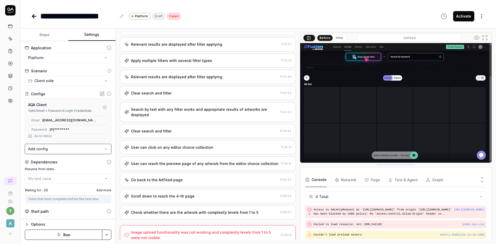
scroll to position [261, 0]
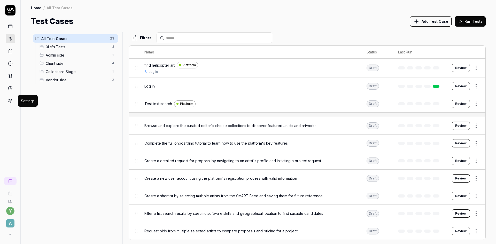
click at [10, 101] on icon at bounding box center [10, 100] width 5 height 5
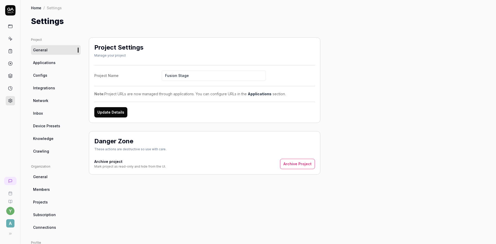
click at [44, 75] on span "Configs" at bounding box center [40, 75] width 14 height 5
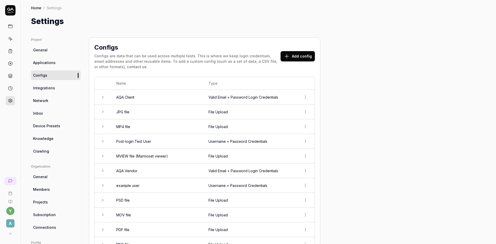
click at [296, 59] on button "Add config" at bounding box center [297, 56] width 34 height 10
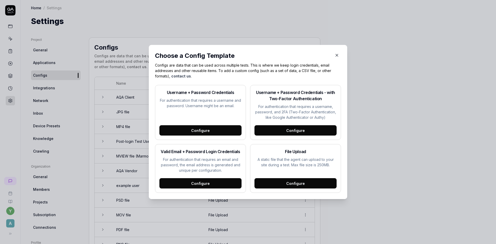
click at [284, 185] on div "Configure" at bounding box center [295, 183] width 82 height 10
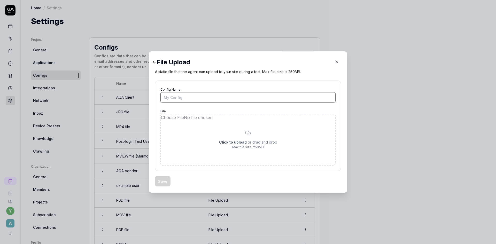
click at [183, 96] on input "Config Name" at bounding box center [247, 97] width 175 height 10
click at [175, 98] on input "Config Name" at bounding box center [247, 97] width 175 height 10
type input "Tiger"
click at [248, 142] on input "file" at bounding box center [248, 139] width 174 height 51
type input "**********"
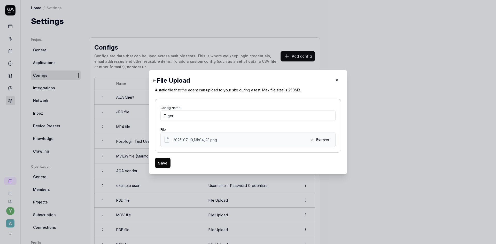
click at [159, 164] on button "Save" at bounding box center [162, 163] width 15 height 10
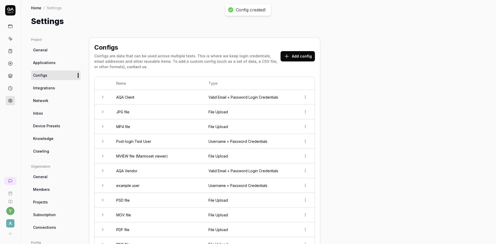
click at [103, 200] on icon at bounding box center [102, 200] width 1 height 2
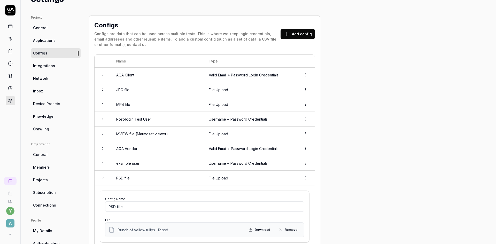
scroll to position [26, 0]
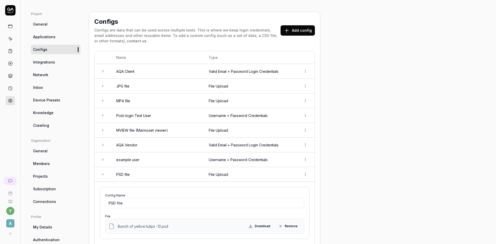
click at [102, 173] on icon at bounding box center [103, 174] width 4 height 4
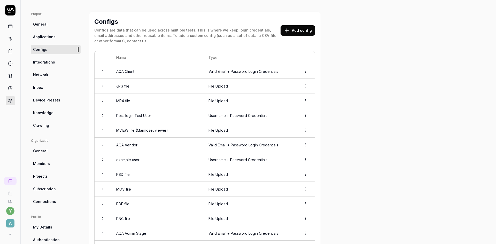
click at [299, 32] on button "Add config" at bounding box center [297, 30] width 34 height 10
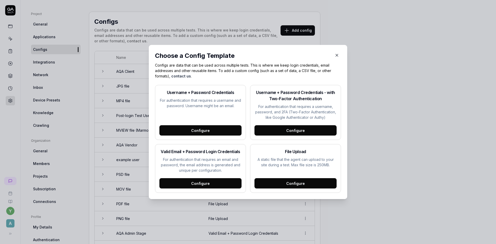
click at [288, 183] on div "Configure" at bounding box center [295, 183] width 82 height 10
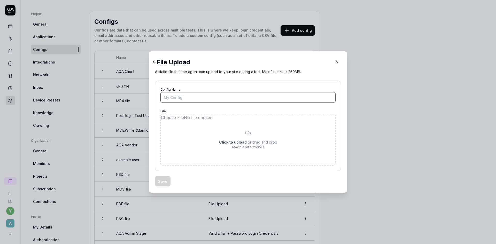
click at [182, 98] on input "Config Name" at bounding box center [247, 97] width 175 height 10
type input "giraffe"
click at [234, 144] on input "file" at bounding box center [248, 139] width 174 height 51
type input "**********"
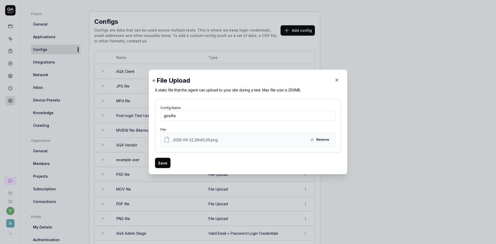
click at [164, 163] on button "Save" at bounding box center [162, 163] width 15 height 10
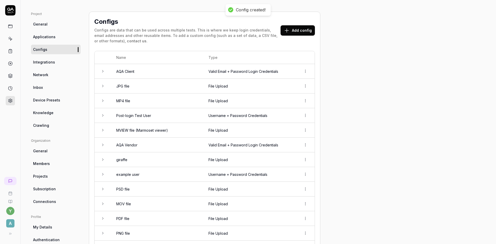
click at [291, 25] on button "Add config" at bounding box center [297, 30] width 34 height 10
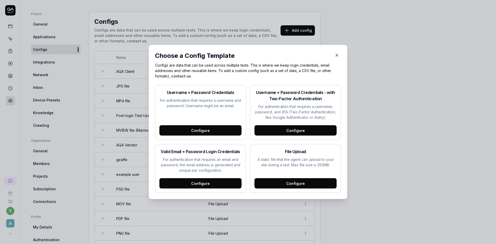
click at [295, 185] on div "Configure" at bounding box center [295, 183] width 82 height 10
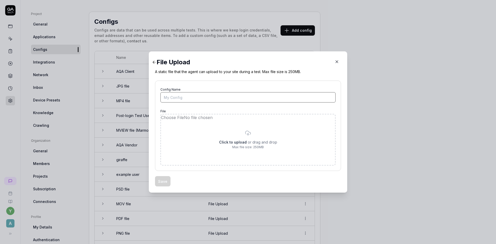
click at [183, 99] on input "Config Name" at bounding box center [247, 97] width 175 height 10
type input "car"
click at [239, 148] on input "file" at bounding box center [248, 139] width 174 height 51
type input "**********"
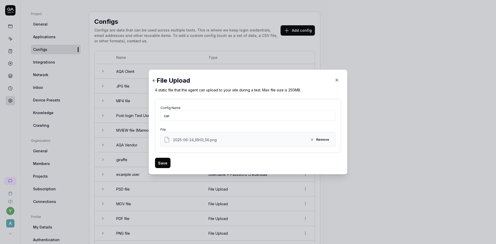
click at [162, 163] on button "Save" at bounding box center [162, 163] width 15 height 10
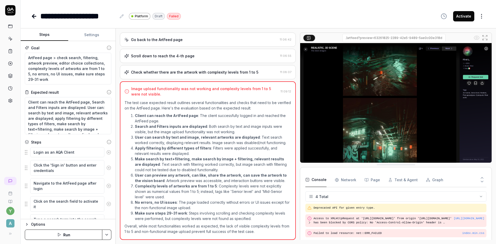
scroll to position [9, 0]
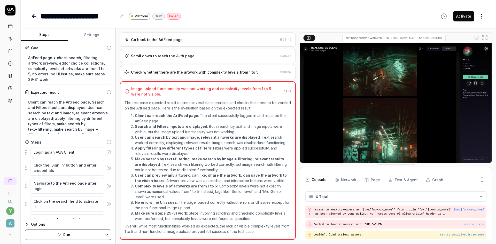
click at [93, 33] on button "Settings" at bounding box center [92, 35] width 48 height 12
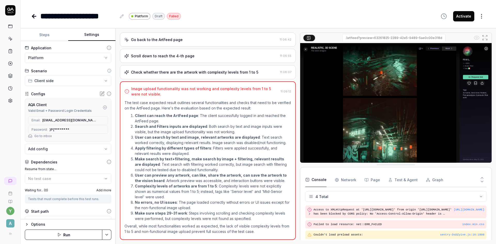
click at [57, 149] on body "**********" at bounding box center [248, 122] width 496 height 244
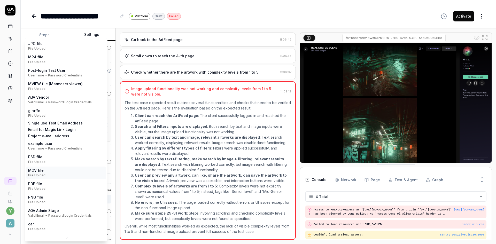
scroll to position [0, 0]
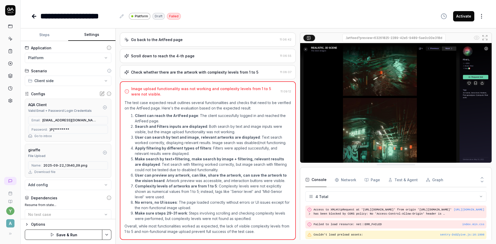
click at [81, 237] on button "Save & Run" at bounding box center [63, 235] width 77 height 10
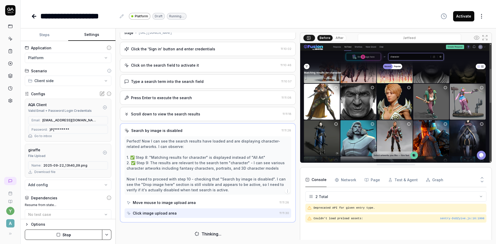
scroll to position [14, 0]
click at [208, 114] on div "Scroll down to view the search results" at bounding box center [202, 114] width 156 height 5
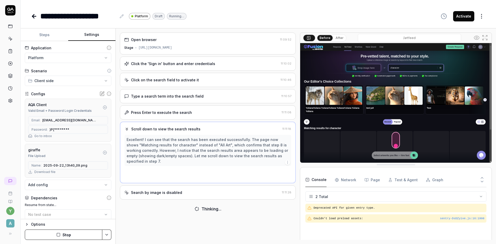
scroll to position [0, 0]
click at [69, 237] on button "Stop" at bounding box center [63, 235] width 77 height 10
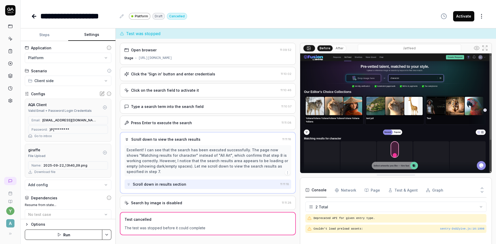
click at [156, 186] on div "Scroll down in results section" at bounding box center [159, 183] width 53 height 5
click at [46, 35] on button "Steps" at bounding box center [45, 35] width 48 height 12
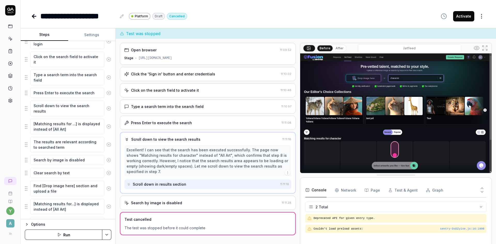
scroll to position [181, 0]
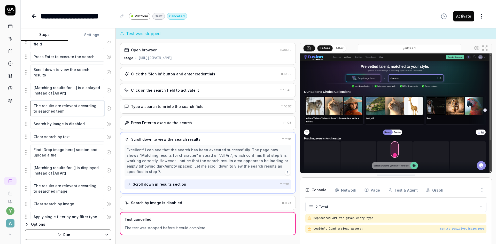
click at [62, 111] on textarea "The results are relevant according to searched term" at bounding box center [67, 108] width 74 height 15
click at [66, 78] on textarea "Scroll down to view the search results" at bounding box center [67, 72] width 74 height 15
click at [33, 70] on textarea "Scroll down to view the search results" at bounding box center [67, 72] width 74 height 15
type textarea "*"
type textarea "mScroll down to view the search results"
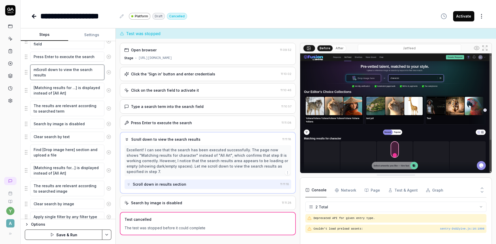
type textarea "*"
type textarea "maScroll down to view the search results"
type textarea "*"
type textarea "makScroll down to view the search results"
type textarea "*"
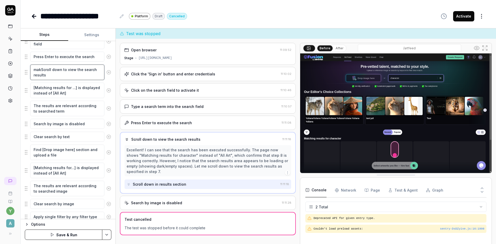
type textarea "makeScroll down to view the search results"
type textarea "*"
type textarea "make Scroll down to view the search results"
type textarea "*"
type textarea "makeScroll down to view the search results"
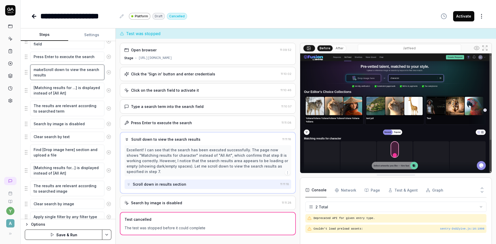
type textarea "*"
type textarea "makScroll down to view the search results"
type textarea "*"
type textarea "maScroll down to view the search results"
type textarea "*"
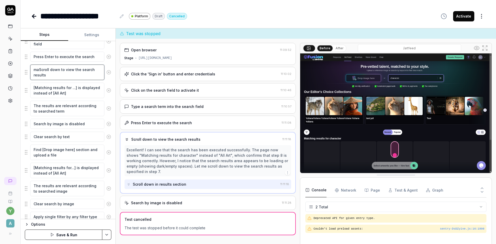
type textarea "mScroll down to view the search results"
type textarea "*"
type textarea "Scroll down to view the search results"
type textarea "*"
type textarea "MScroll down to view the search results"
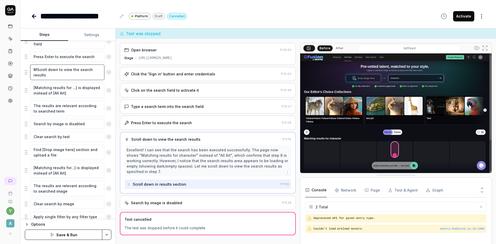
type textarea "*"
type textarea "MaScroll down to view the search results"
type textarea "*"
type textarea "MakScroll down to view the search results"
type textarea "*"
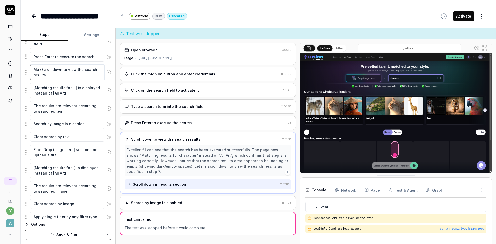
type textarea "MakeScroll down to view the search results"
type textarea "*"
type textarea "Make Scroll down to view the search results"
type textarea "*"
type textarea "Make sScroll down to view the search results"
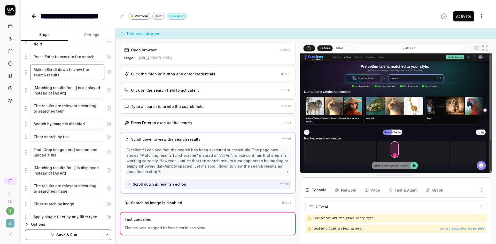
type textarea "*"
type textarea "Make suScroll down to view the search results"
type textarea "*"
type textarea "Make surScroll down to view the search results"
type textarea "*"
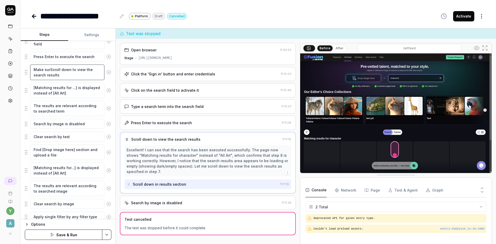
type textarea "Make sureScroll down to view the search results"
type textarea "*"
type textarea "Make sure Scroll down to view the search results"
type textarea "*"
type textarea "Make sure tScroll down to view the search results"
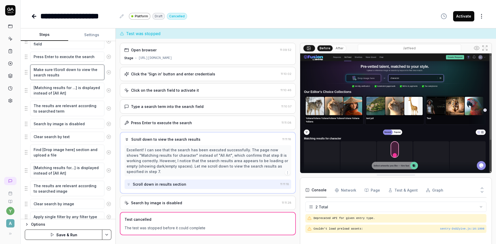
type textarea "*"
type textarea "Make sure thScroll down to view the search results"
type textarea "*"
type textarea "Make sure theScroll down to view the search results"
type textarea "*"
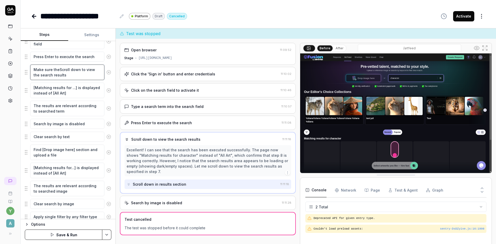
type textarea "Make sure the Scroll down to view the search results"
type textarea "*"
type textarea "Make sure the rScroll down to view the search results"
type textarea "*"
type textarea "Make sure the reScroll down to view the search results"
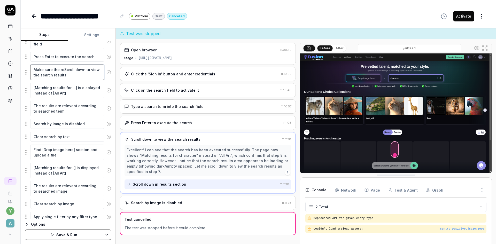
type textarea "*"
type textarea "Make sure the reaScroll down to view the search results"
type textarea "*"
type textarea "Make sure the reScroll down to view the search results"
type textarea "*"
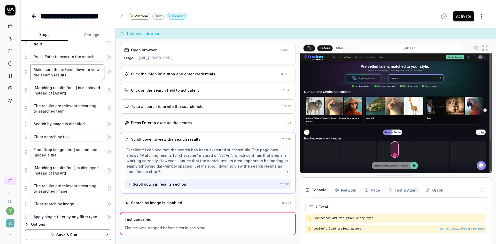
type textarea "Make sure the rScroll down to view the search results"
type textarea "*"
type textarea "Make sure the Scroll down to view the search results"
type textarea "*"
type textarea "Make sure the aScroll down to view the search results"
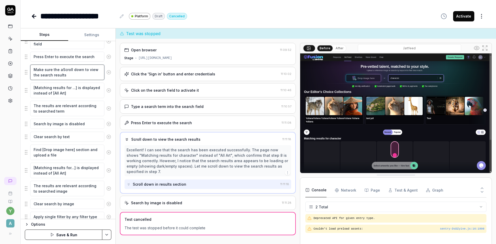
type textarea "*"
type textarea "Make sure the arScroll down to view the search results"
type textarea "*"
type textarea "Make sure the artScroll down to view the search results"
type textarea "*"
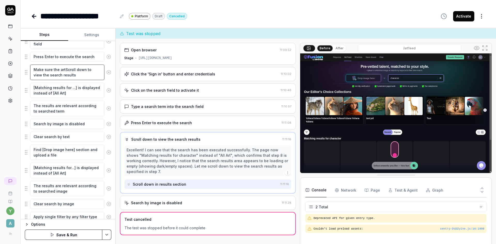
type textarea "Make sure the artwScroll down to view the search results"
type textarea "*"
type textarea "Make sure the artwoScroll down to view the search results"
type textarea "*"
type textarea "Make sure the artworScroll down to view the search results"
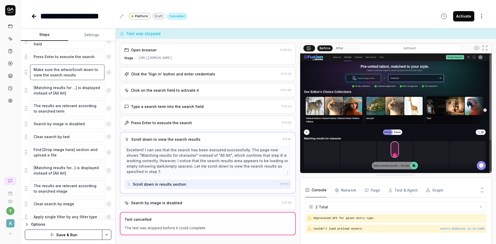
type textarea "*"
type textarea "Make sure the artworkScroll down to view the search results"
type textarea "*"
type textarea "Make sure the artworksScroll down to view the search results"
type textarea "*"
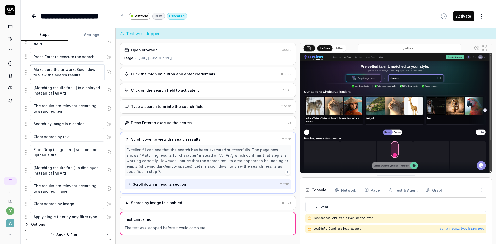
type textarea "Make sure the artworks Scroll down to view the search results"
type textarea "*"
type textarea "Make sure the artworks aScroll down to view the search results"
type textarea "*"
type textarea "Make sure the artworks arScroll down to view the search results"
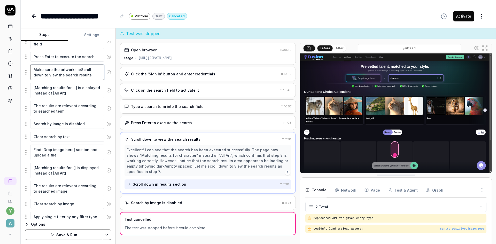
type textarea "*"
type textarea "Make sure the artworks areScroll down to view the search results"
type textarea "*"
type textarea "Make sure the artworks are Scroll down to view the search results"
type textarea "*"
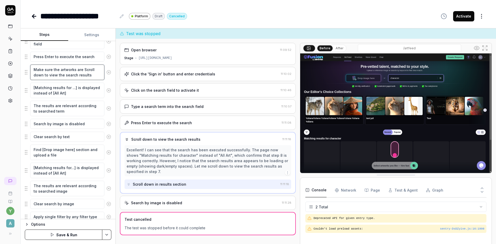
type textarea "Make sure the artworks are vScroll down to view the search results"
type textarea "*"
type textarea "Make sure the artworks are viScroll down to view the search results"
type textarea "*"
type textarea "Make sure the artworks are visScroll down to view the search results"
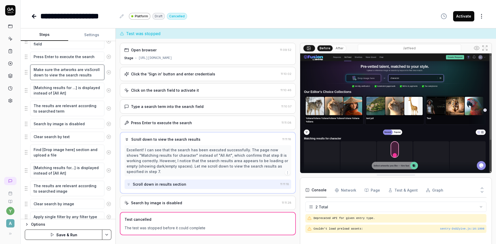
type textarea "*"
type textarea "Make sure the artworks are visiScroll down to view the search results"
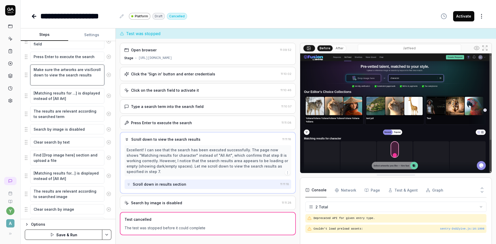
type textarea "*"
type textarea "Make sure the artworks are visibScroll down to view the search results"
type textarea "*"
type textarea "Make sure the artworks are visiblScroll down to view the search results"
type textarea "*"
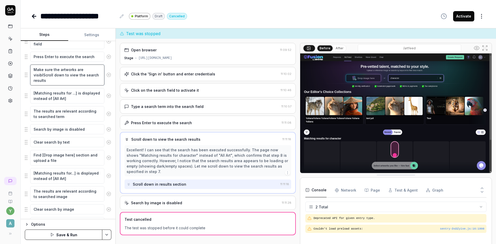
type textarea "Make sure the artworks are visibleScroll down to view the search results"
type textarea "*"
type textarea "Make sure the artworks are visible Scroll down to view the search results"
click at [66, 115] on textarea "The results are relevant according to searched term" at bounding box center [67, 113] width 74 height 15
type textarea "*"
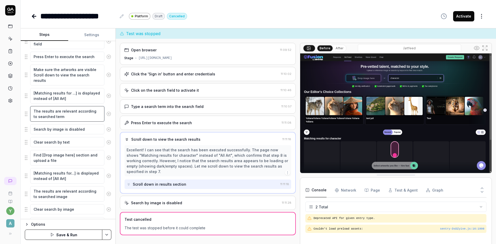
type textarea "The results are relevant according to searched term"
type textarea "*"
type textarea "The results are relevant according to searched term,"
type textarea "*"
type textarea "The results are relevant according to searched term,"
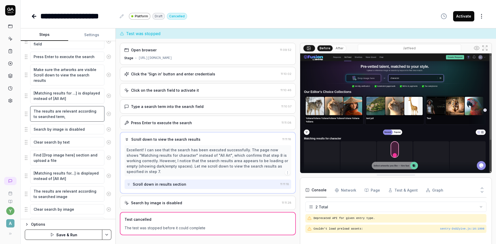
type textarea "*"
type textarea "The results are relevant according to searched term, c"
type textarea "*"
type textarea "The results are relevant according to searched term, cj"
type textarea "*"
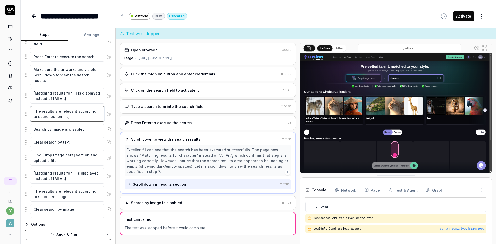
type textarea "The results are relevant according to searched term, c"
type textarea "*"
type textarea "The results are relevant according to searched term, che"
type textarea "*"
type textarea "The results are relevant according to searched term, chec"
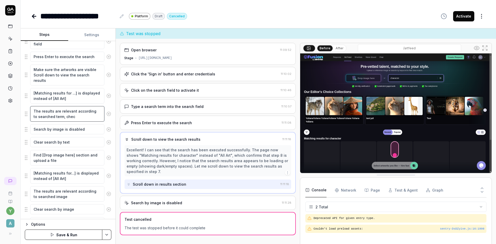
type textarea "*"
type textarea "The results are relevant according to searched term, chec k"
type textarea "*"
type textarea "The results are relevant according to searched term, chec"
type textarea "*"
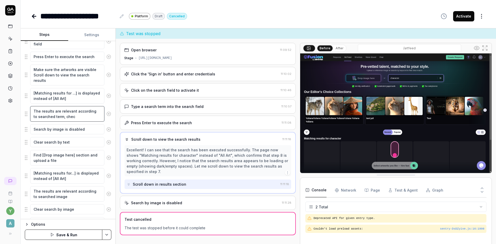
type textarea "The results are relevant according to searched term, chec"
type textarea "*"
type textarea "The results are relevant according to searched term, check"
type textarea "*"
type textarea "The results are relevant according to searched term, check i"
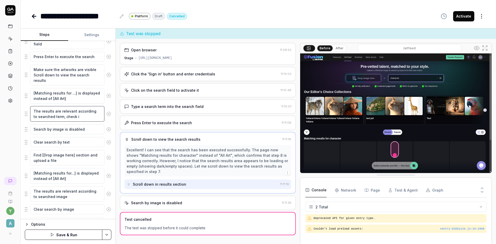
type textarea "*"
type textarea "The results are relevant according to searched term, check it"
click at [68, 235] on button "Save & Run" at bounding box center [63, 235] width 77 height 10
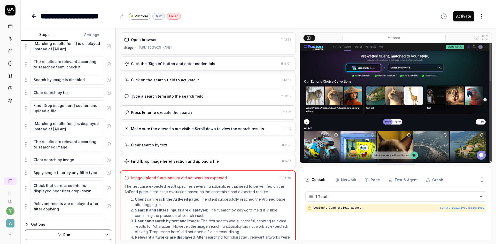
scroll to position [232, 0]
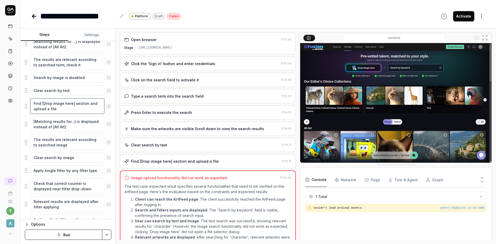
click at [62, 109] on textarea "Find [Drop image here] section and upload a file" at bounding box center [67, 105] width 74 height 15
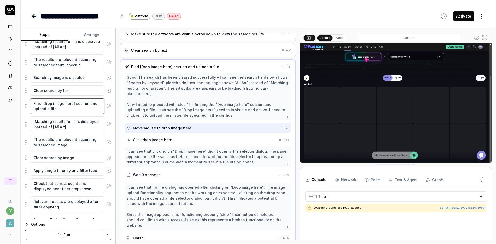
scroll to position [97, 0]
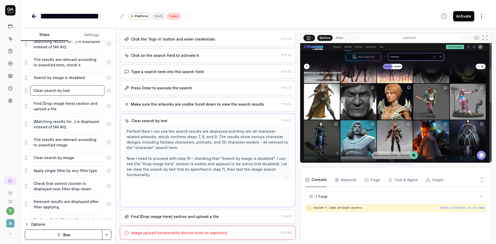
click at [59, 89] on textarea "Clear search by text" at bounding box center [67, 90] width 74 height 10
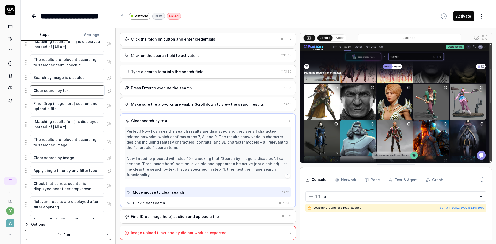
scroll to position [0, 0]
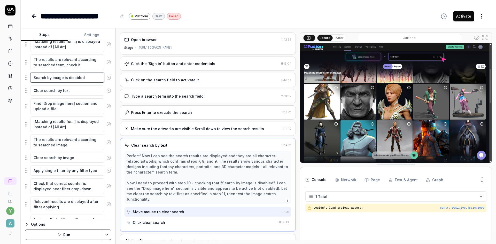
click at [57, 76] on textarea "Search by image is disabled" at bounding box center [67, 78] width 74 height 10
click at [59, 124] on textarea "[Matching results for...] is displayed instead of [All Art]" at bounding box center [67, 123] width 74 height 15
click at [62, 144] on textarea "The results are relevant according to searched image" at bounding box center [67, 142] width 74 height 15
click at [66, 158] on textarea "Clear search by image" at bounding box center [67, 158] width 74 height 10
click at [65, 170] on textarea "Apply single filter by any filter type" at bounding box center [67, 170] width 74 height 10
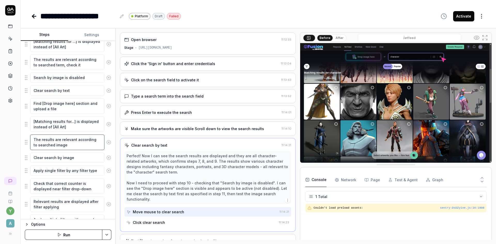
click at [76, 143] on textarea "The results are relevant according to searched image" at bounding box center [67, 142] width 74 height 15
click at [78, 107] on textarea "Find [Drop image here] section and upload a file" at bounding box center [67, 105] width 74 height 15
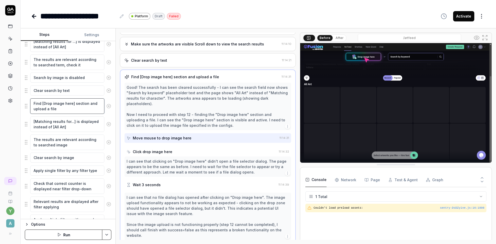
scroll to position [97, 0]
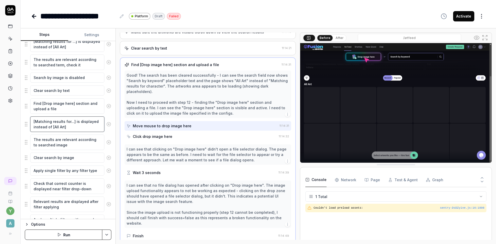
click at [77, 127] on textarea "[Matching results for...] is displayed instead of [All Art]" at bounding box center [67, 123] width 74 height 15
click at [71, 108] on textarea "Find [Drop image here] section and upload a file" at bounding box center [67, 105] width 74 height 15
click at [64, 89] on textarea "Clear search by text" at bounding box center [67, 90] width 74 height 10
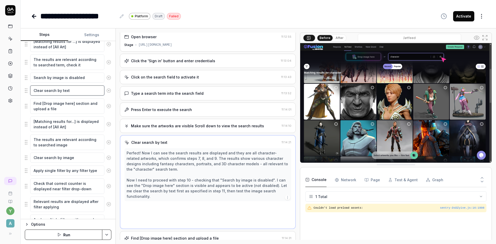
scroll to position [0, 0]
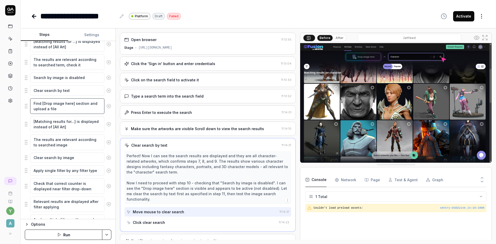
click at [67, 107] on textarea "Find [Drop image here] section and upload a file" at bounding box center [67, 105] width 74 height 15
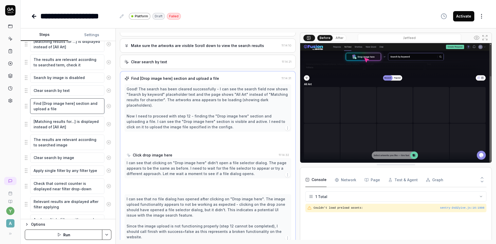
scroll to position [97, 0]
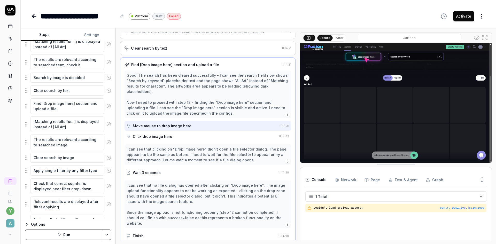
click at [362, 56] on img at bounding box center [395, 103] width 191 height 120
click at [74, 144] on textarea "The results are relevant according to searched image" at bounding box center [67, 142] width 74 height 15
click at [79, 165] on div "Apply single filter by any filter type" at bounding box center [68, 170] width 86 height 11
click at [74, 157] on textarea "Clear search by image" at bounding box center [67, 158] width 74 height 10
click at [69, 136] on textarea "The results are relevant according to searched image" at bounding box center [67, 142] width 74 height 15
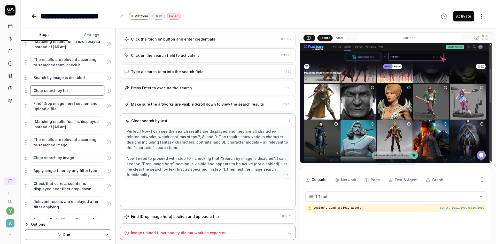
scroll to position [0, 0]
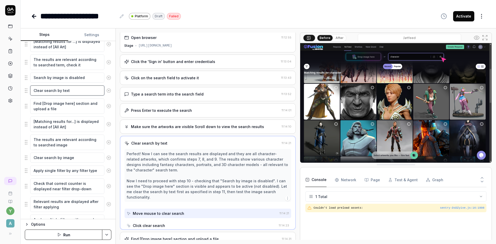
click at [66, 89] on textarea "Clear search by text" at bounding box center [67, 90] width 74 height 10
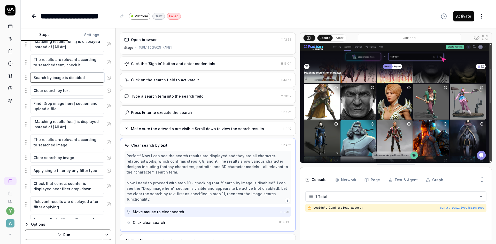
click at [65, 74] on textarea "Search by image is disabled" at bounding box center [67, 78] width 74 height 10
click at [66, 67] on textarea "The results are relevant according to searched term, check it" at bounding box center [67, 61] width 74 height 15
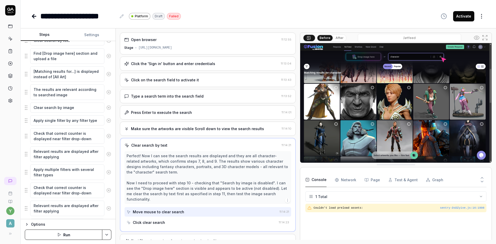
scroll to position [284, 0]
click at [193, 168] on div "Perfect! Now I can see the search results are displayed and they are all charac…" at bounding box center [208, 177] width 162 height 49
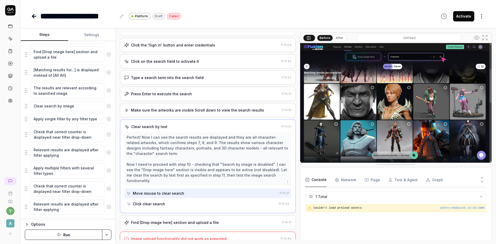
scroll to position [19, 0]
click at [199, 219] on div "Find [Drop image here] section and upload a file 11:14:31" at bounding box center [208, 222] width 176 height 14
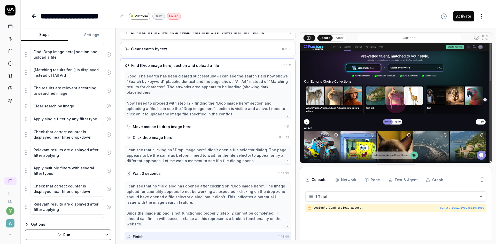
scroll to position [97, 0]
click at [173, 192] on div "I can see that no file dialog has opened after clicking on "Drop image here". T…" at bounding box center [208, 204] width 162 height 43
type textarea "*"
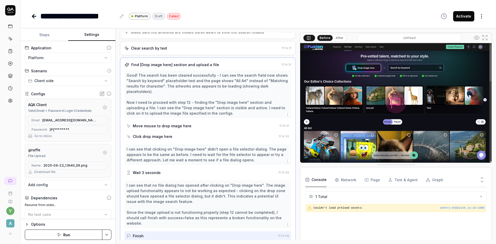
click at [85, 35] on button "Settings" at bounding box center [92, 35] width 48 height 12
click at [51, 172] on button "Download file" at bounding box center [41, 172] width 27 height 5
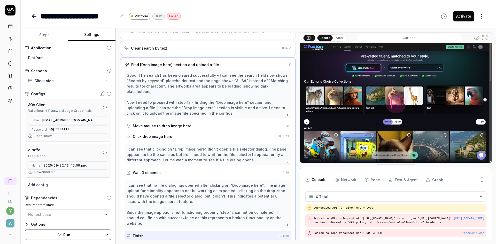
scroll to position [9, 0]
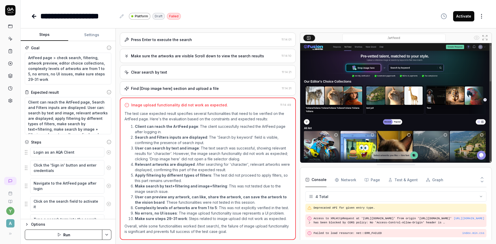
scroll to position [9, 0]
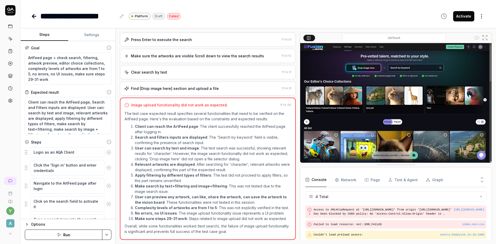
click at [34, 16] on icon at bounding box center [34, 16] width 4 height 0
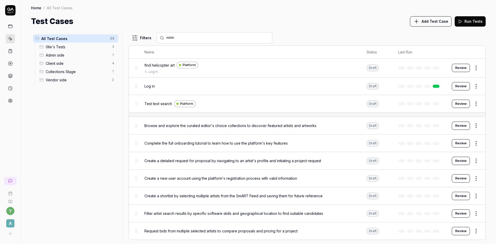
click at [52, 66] on div "Client side 4" at bounding box center [77, 63] width 81 height 8
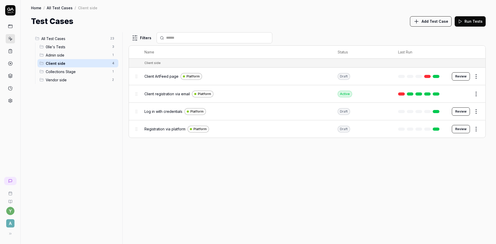
click at [152, 76] on span "Client ArtFeed page" at bounding box center [161, 76] width 34 height 5
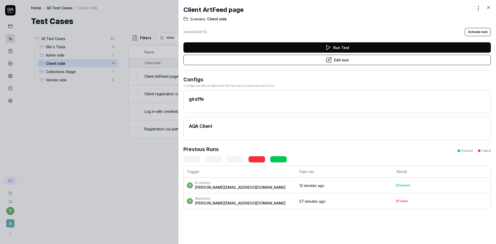
click at [313, 44] on button "Run Test" at bounding box center [336, 47] width 307 height 10
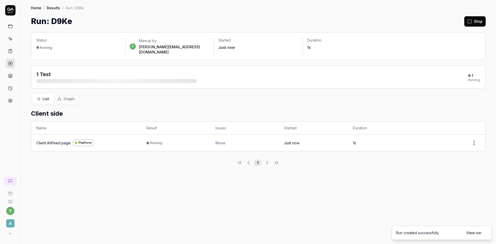
click at [352, 65] on div "1 Test 1 Running" at bounding box center [258, 76] width 454 height 23
click at [247, 176] on div "Status Running y Manual by [PERSON_NAME][EMAIL_ADDRESS][DOMAIN_NAME] Started Ju…" at bounding box center [258, 135] width 475 height 217
click at [55, 140] on div "Client ArtFeed page" at bounding box center [53, 142] width 34 height 5
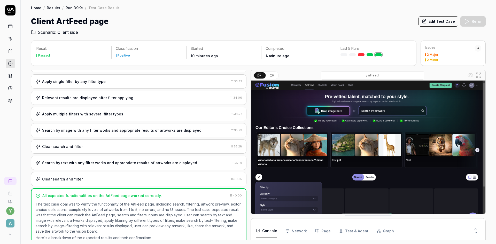
scroll to position [171, 0]
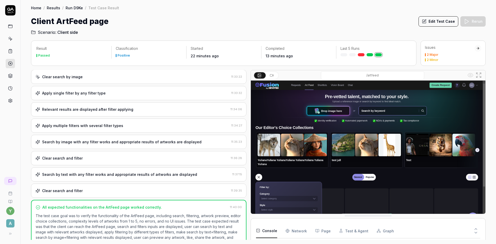
click at [10, 36] on link at bounding box center [10, 38] width 9 height 9
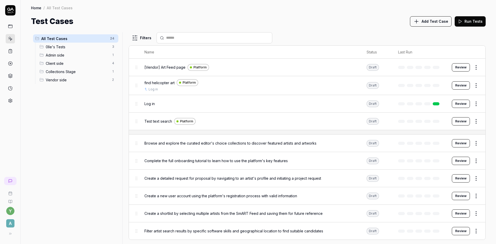
click at [55, 62] on span "Client side" at bounding box center [77, 63] width 63 height 5
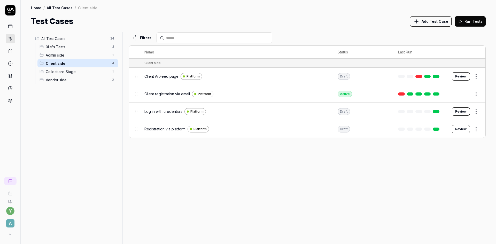
click at [161, 77] on span "Client ArtFeed page" at bounding box center [161, 76] width 34 height 5
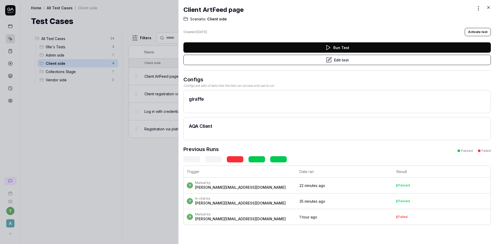
click at [337, 59] on button "Edit test" at bounding box center [336, 60] width 307 height 10
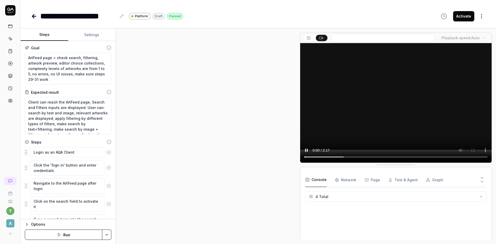
scroll to position [269, 0]
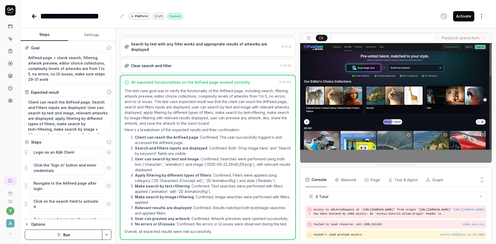
type textarea "*"
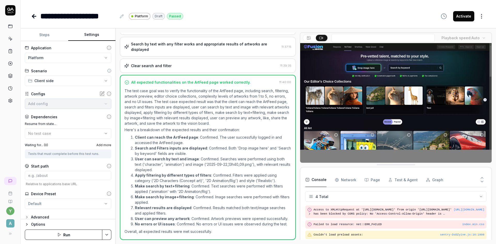
click at [91, 35] on button "Settings" at bounding box center [92, 35] width 48 height 12
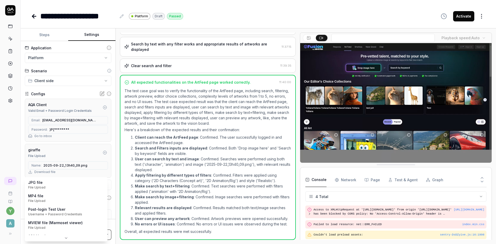
click at [42, 185] on body "**********" at bounding box center [248, 122] width 496 height 244
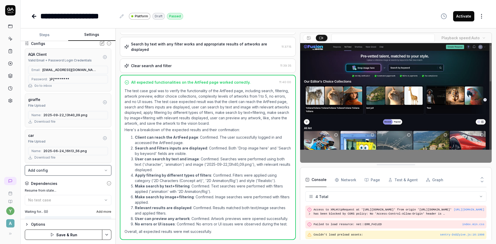
scroll to position [52, 0]
click at [44, 170] on body "**********" at bounding box center [248, 122] width 496 height 244
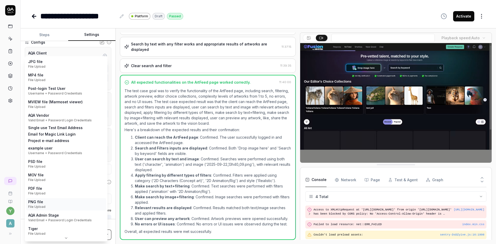
scroll to position [0, 0]
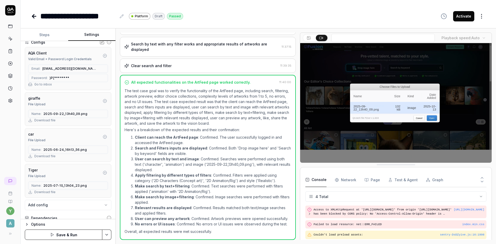
click at [88, 235] on button "Save & Run" at bounding box center [63, 235] width 77 height 10
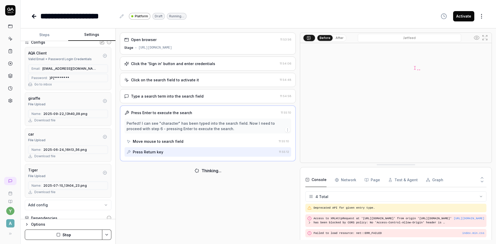
scroll to position [9, 0]
